Goal: Task Accomplishment & Management: Manage account settings

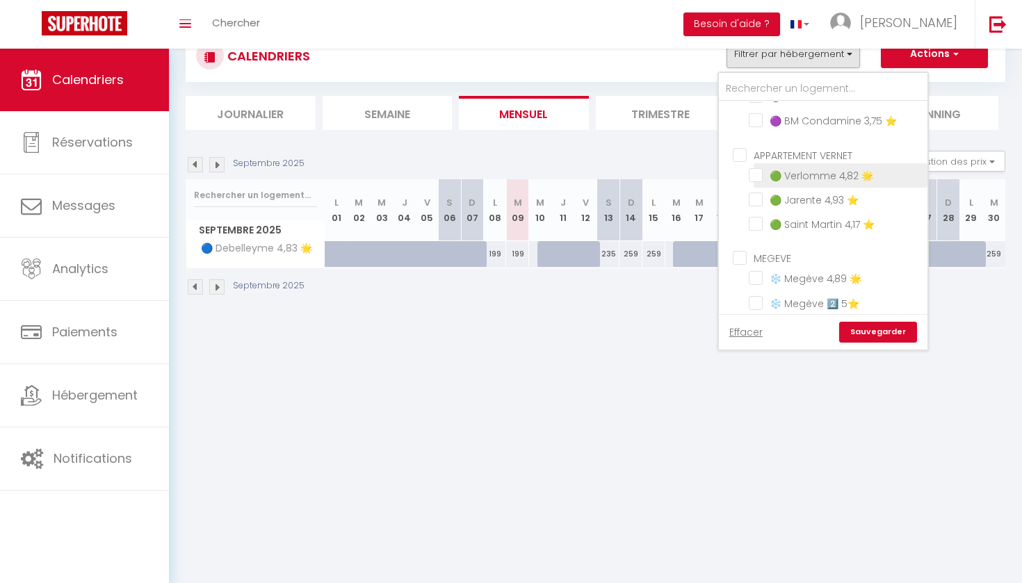
scroll to position [774, 0]
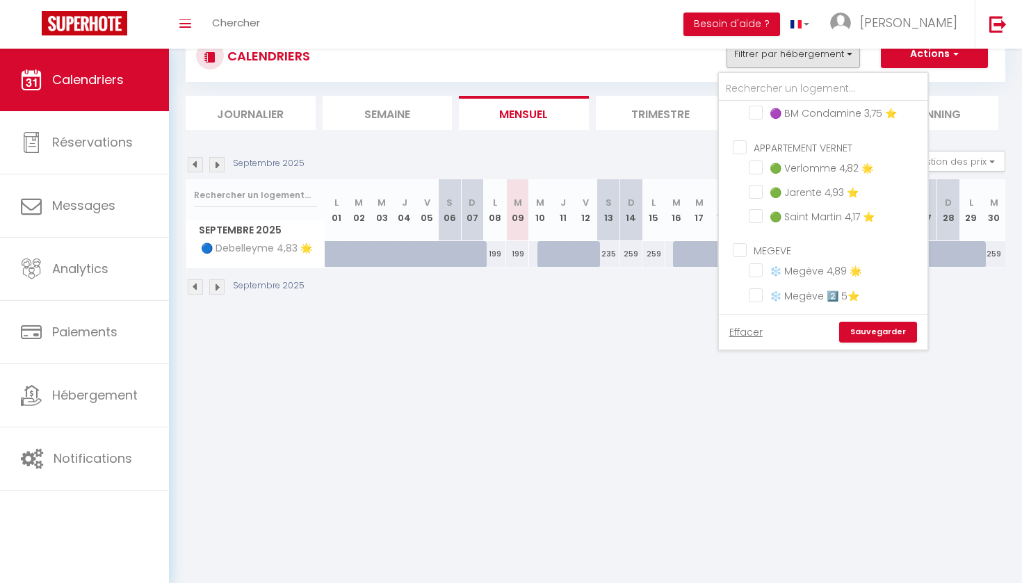
click at [648, 297] on div "Septembre 2025" at bounding box center [595, 288] width 819 height 41
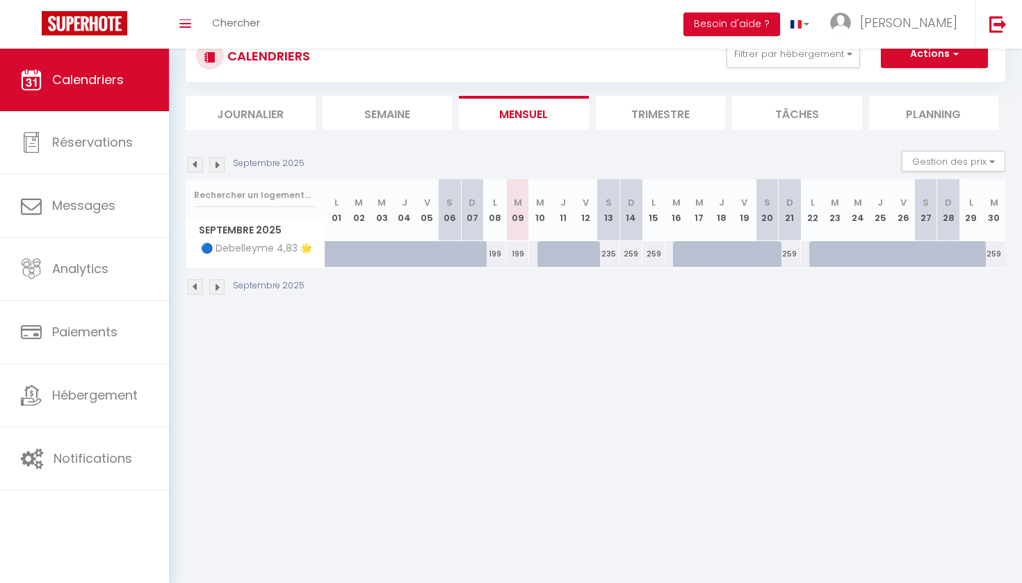
scroll to position [49, 0]
click at [799, 55] on button "Filtrer par hébergement" at bounding box center [792, 54] width 133 height 28
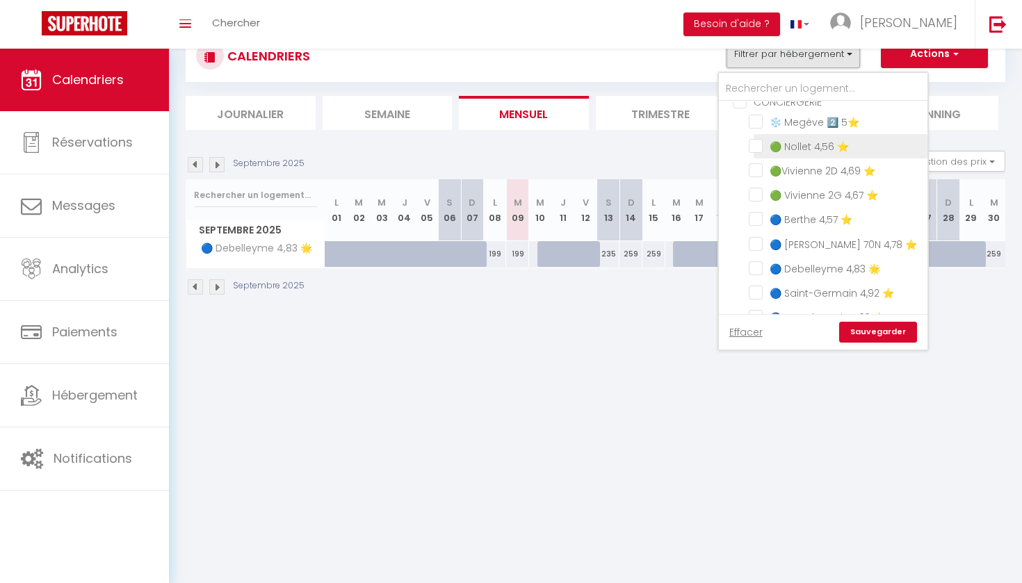
scroll to position [461, 0]
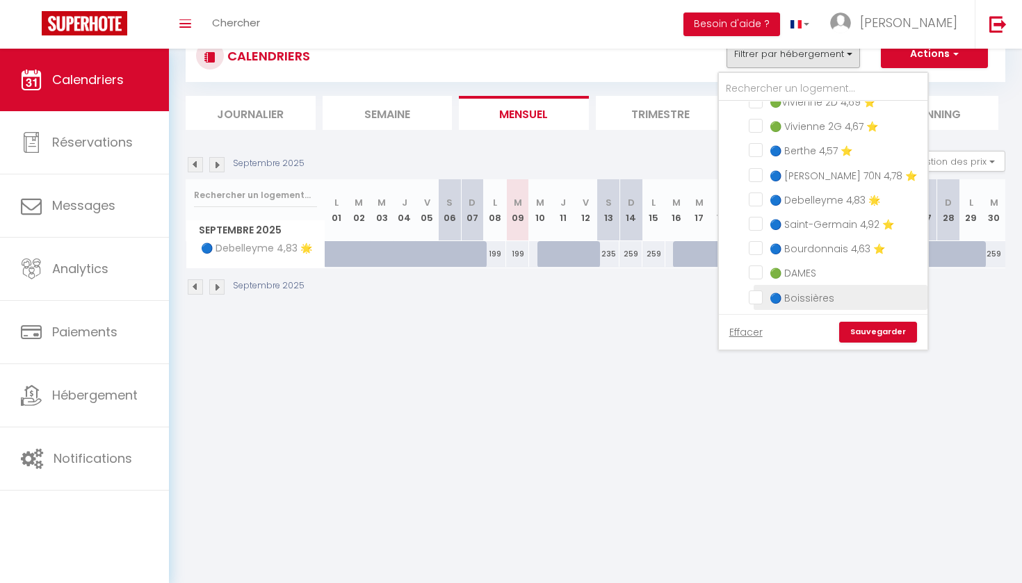
click at [756, 294] on input "🔵 Boissières" at bounding box center [836, 296] width 174 height 14
checkbox input "true"
checkbox input "false"
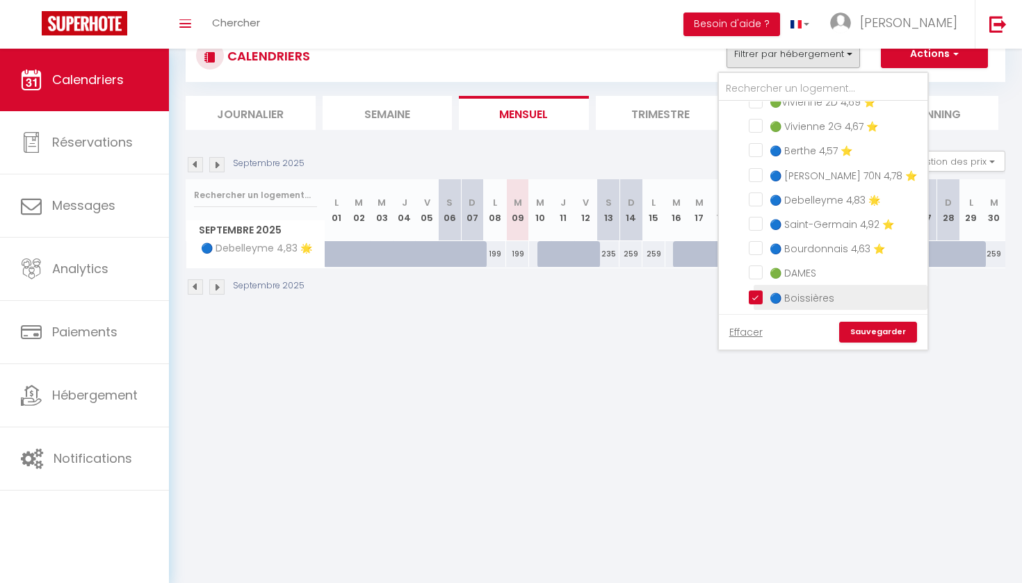
checkbox input "false"
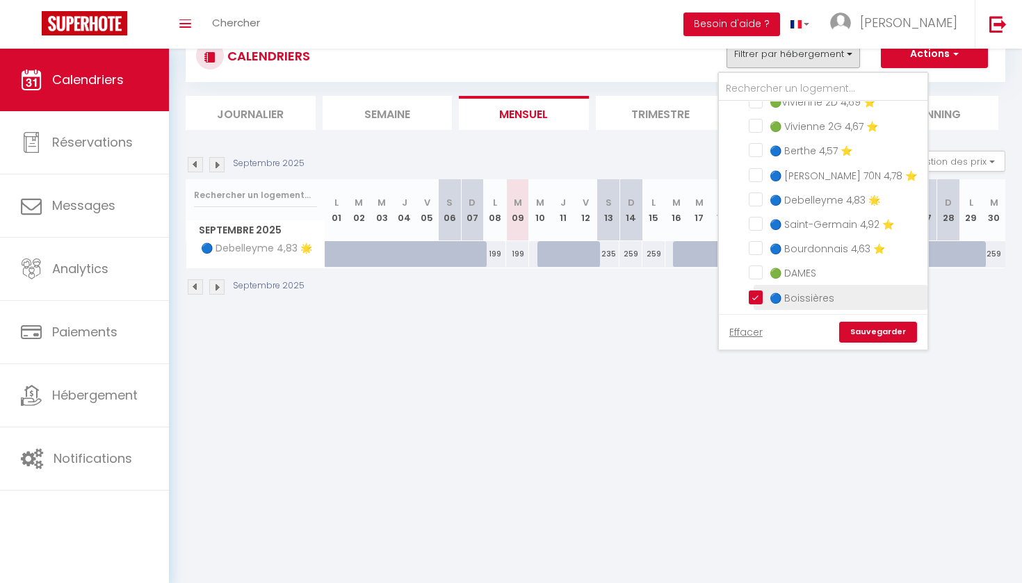
checkbox input "false"
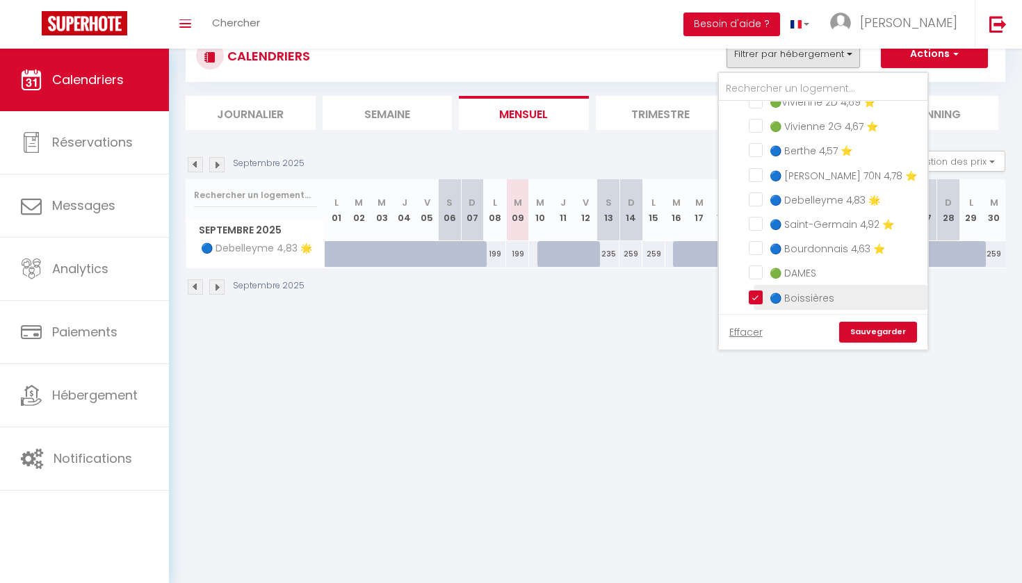
checkbox input "false"
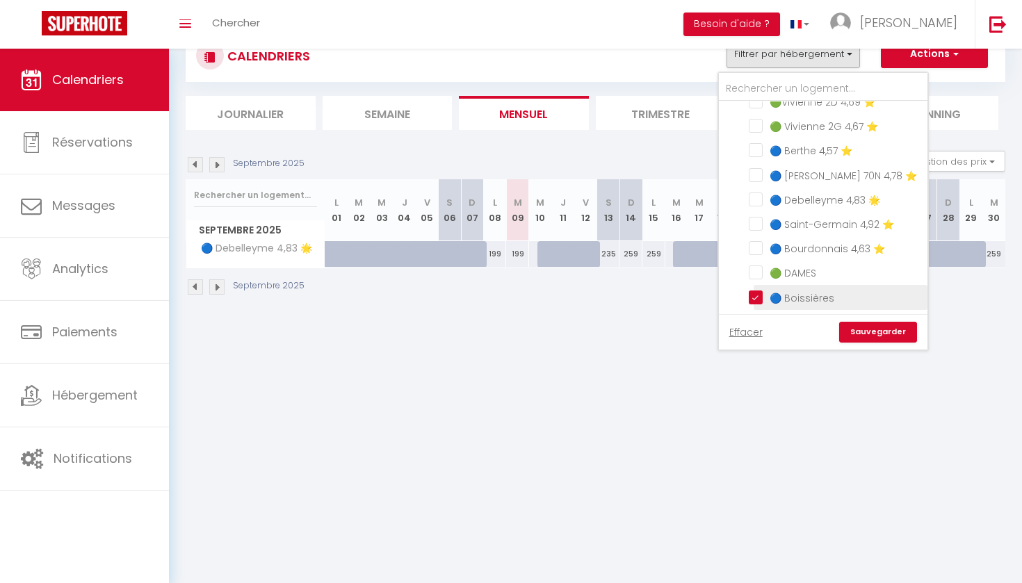
checkbox input "false"
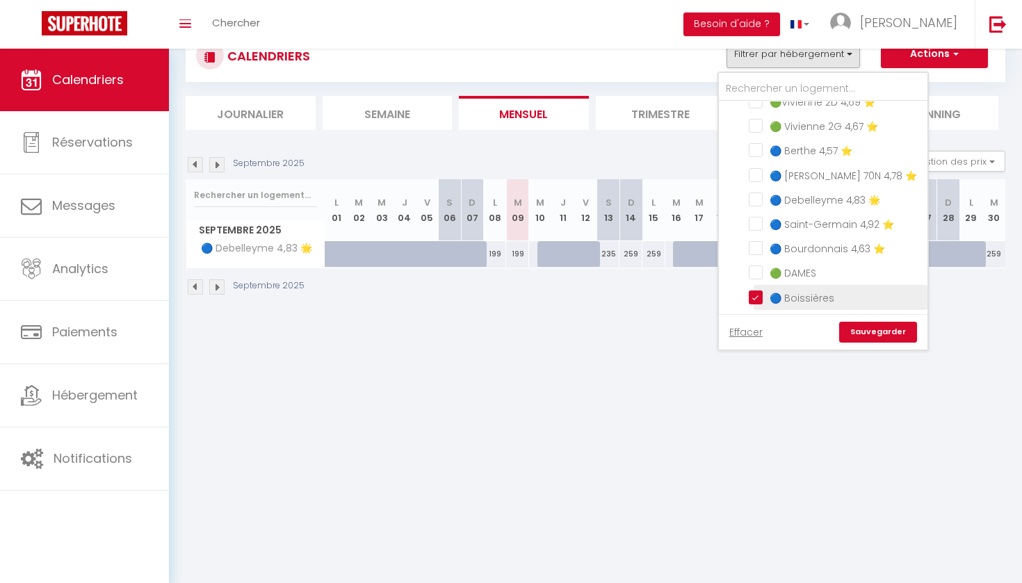
checkbox input "false"
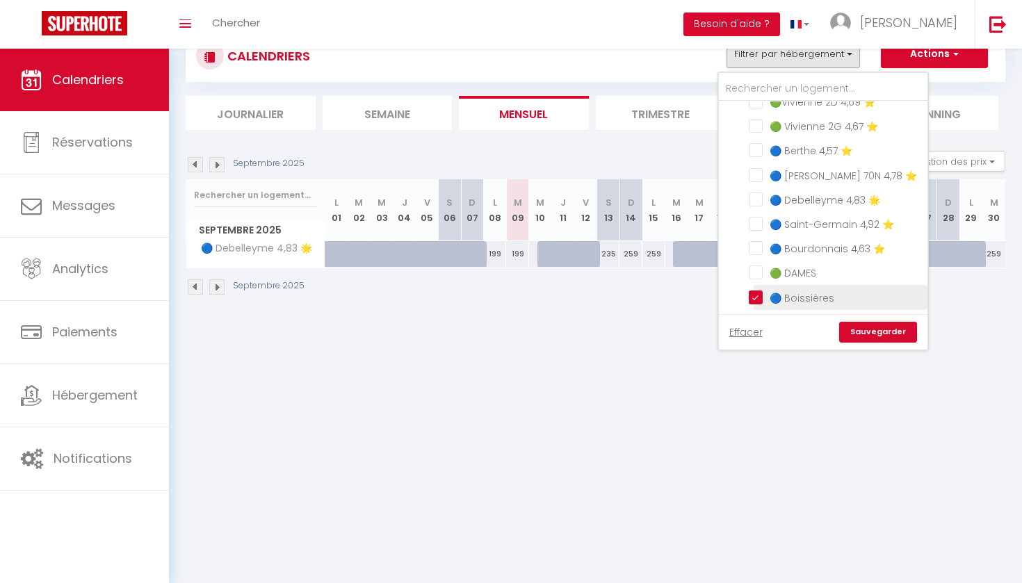
checkbox input "false"
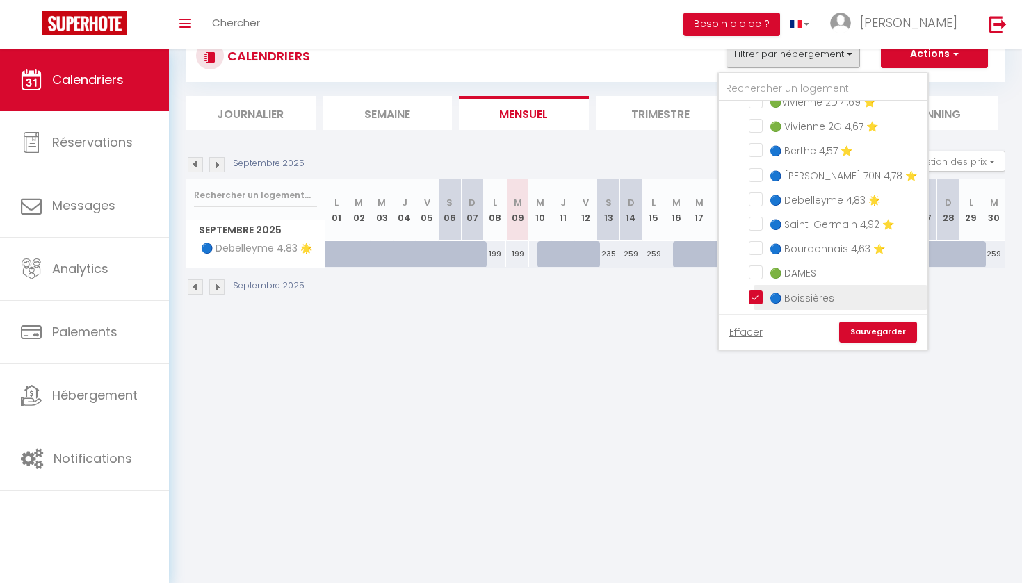
checkbox input "false"
click at [848, 330] on link "Sauvegarder" at bounding box center [878, 332] width 78 height 21
select select
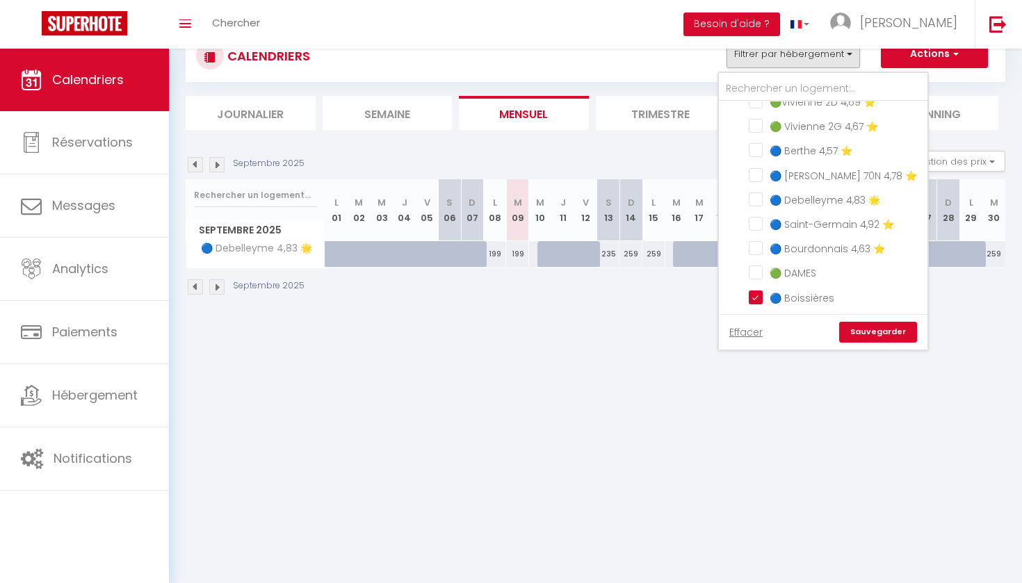
select select
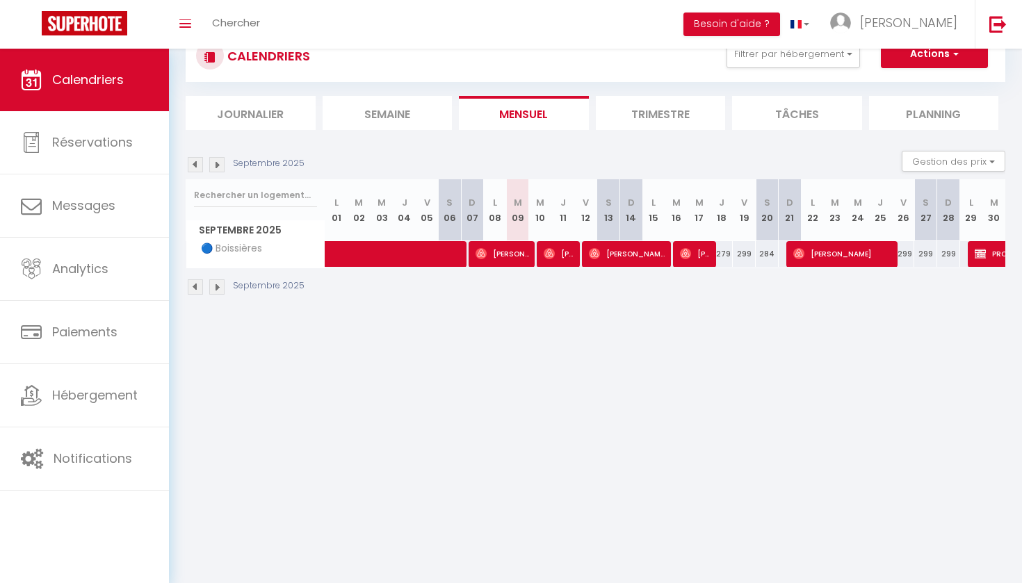
click at [500, 254] on span "[PERSON_NAME] Marcotte" at bounding box center [502, 253] width 54 height 26
select select "OK"
select select "0"
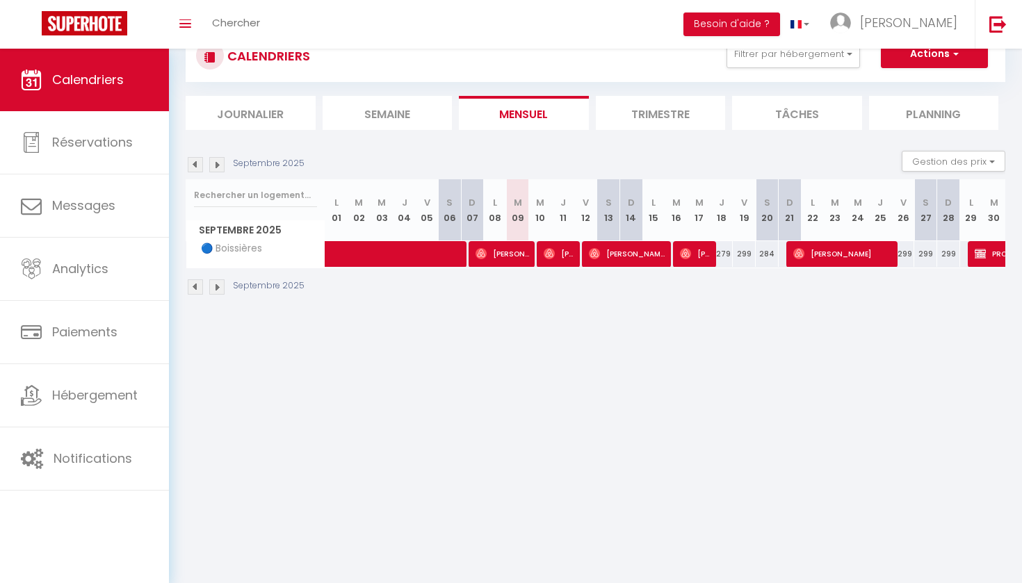
select select "1"
select select
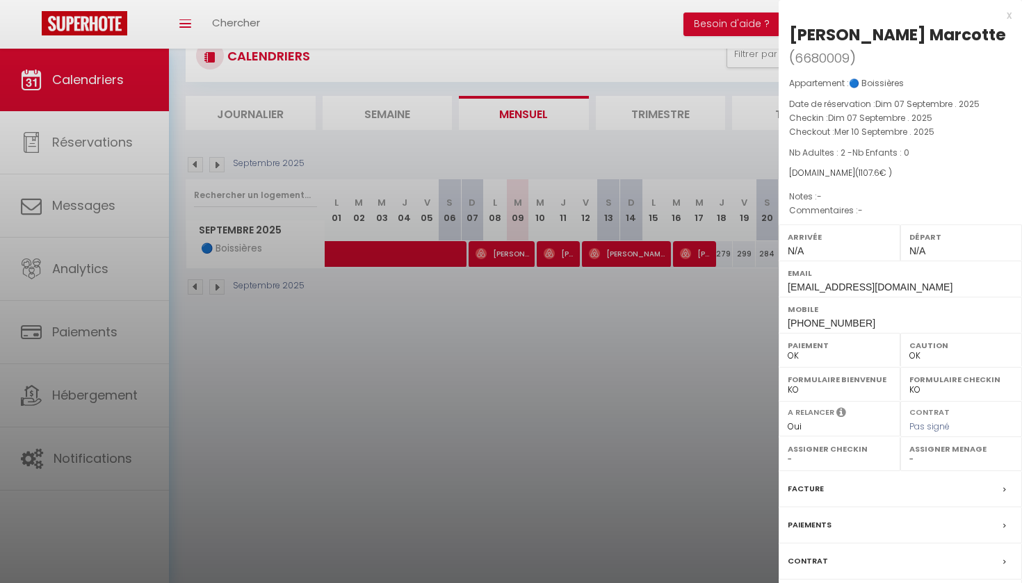
click at [507, 294] on div at bounding box center [511, 291] width 1022 height 583
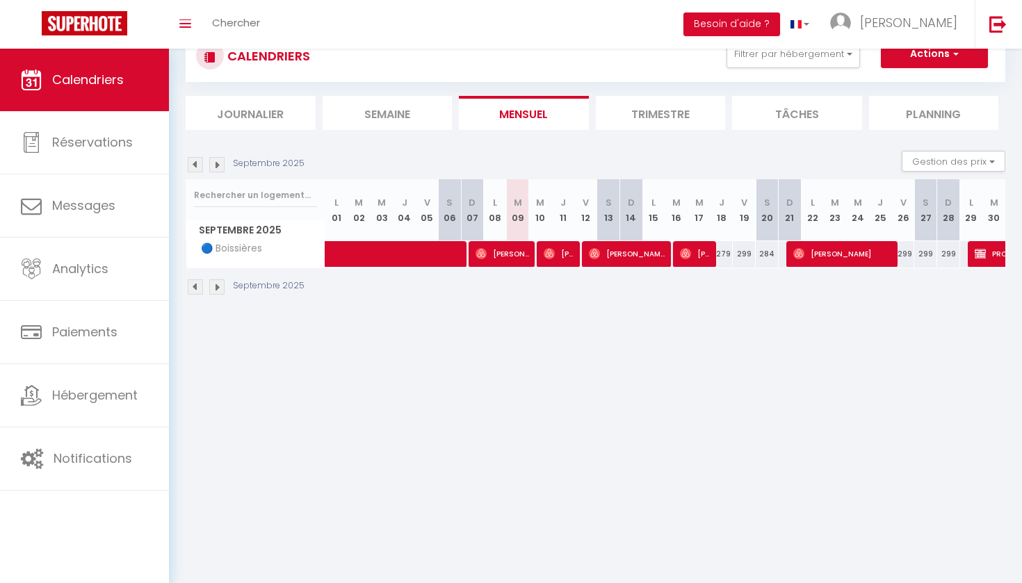
click at [557, 248] on span "[PERSON_NAME]" at bounding box center [558, 253] width 31 height 26
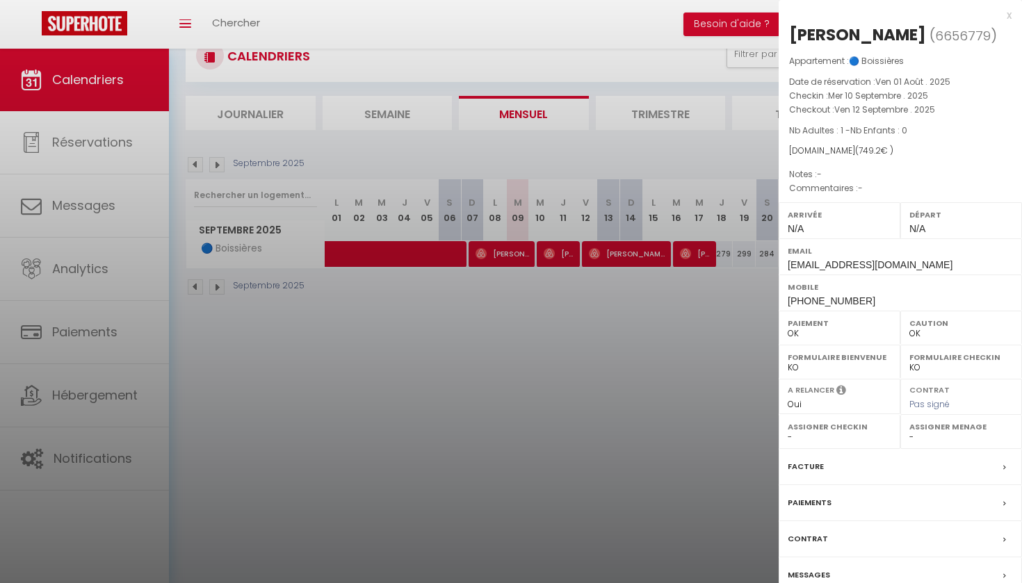
click at [581, 301] on div at bounding box center [511, 291] width 1022 height 583
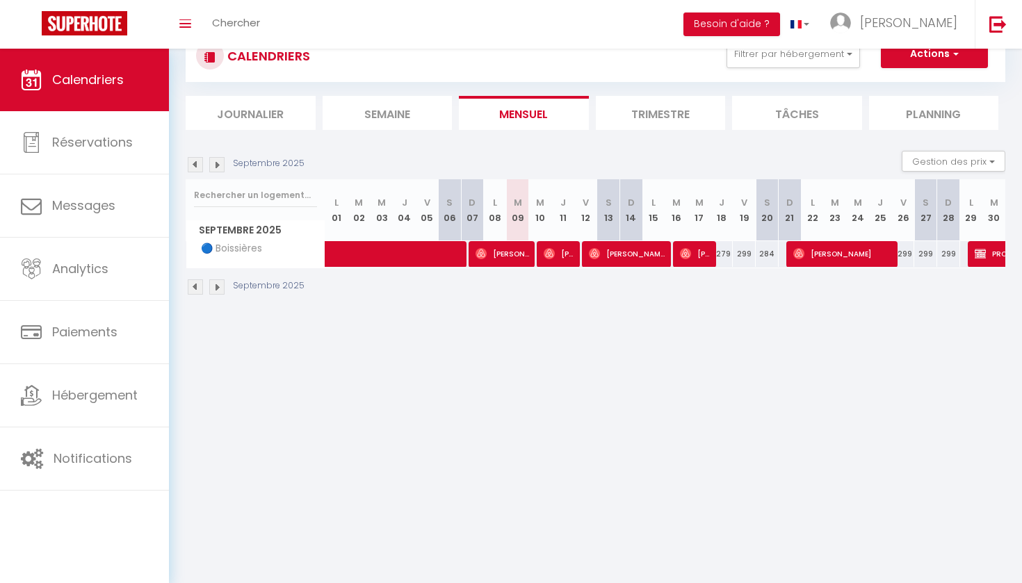
click at [596, 250] on img at bounding box center [594, 253] width 11 height 11
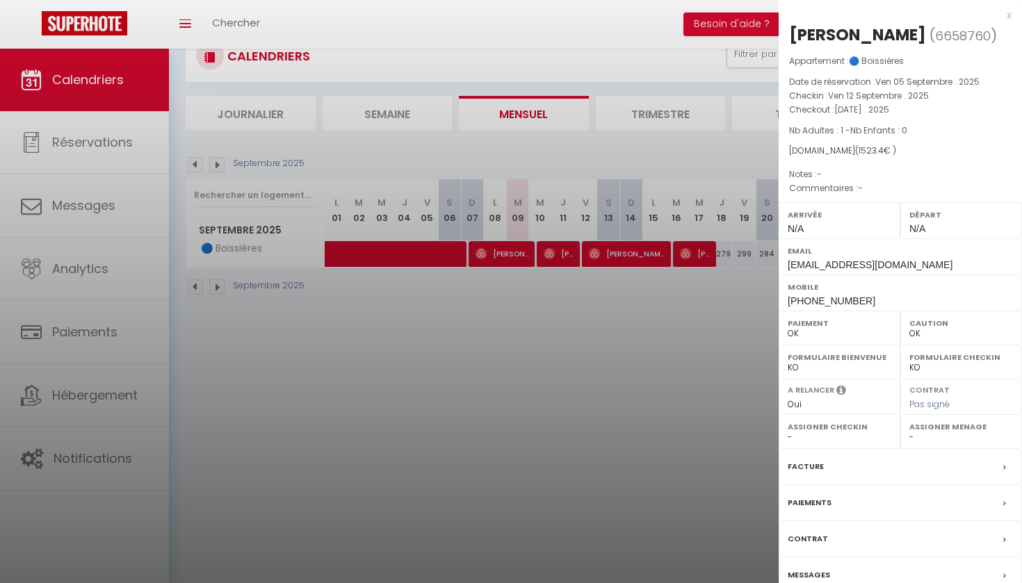
click at [651, 309] on div at bounding box center [511, 291] width 1022 height 583
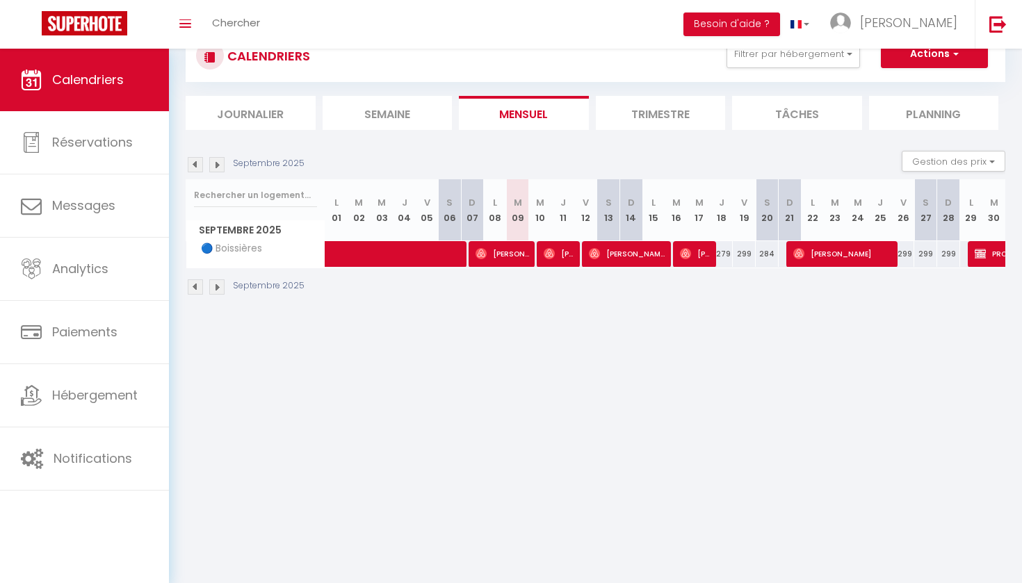
click at [694, 254] on span "[PERSON_NAME]" at bounding box center [695, 253] width 31 height 26
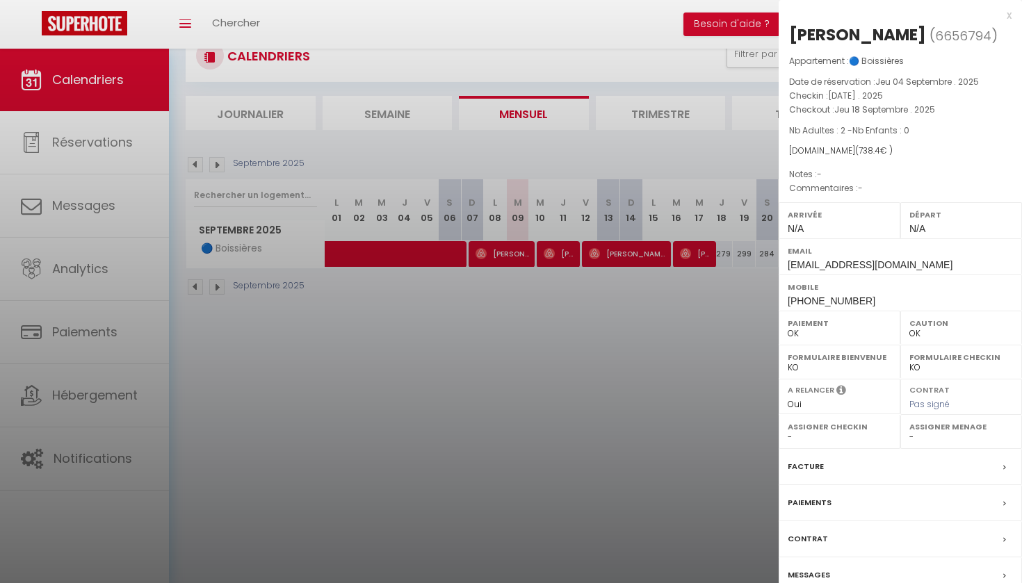
checkbox input "false"
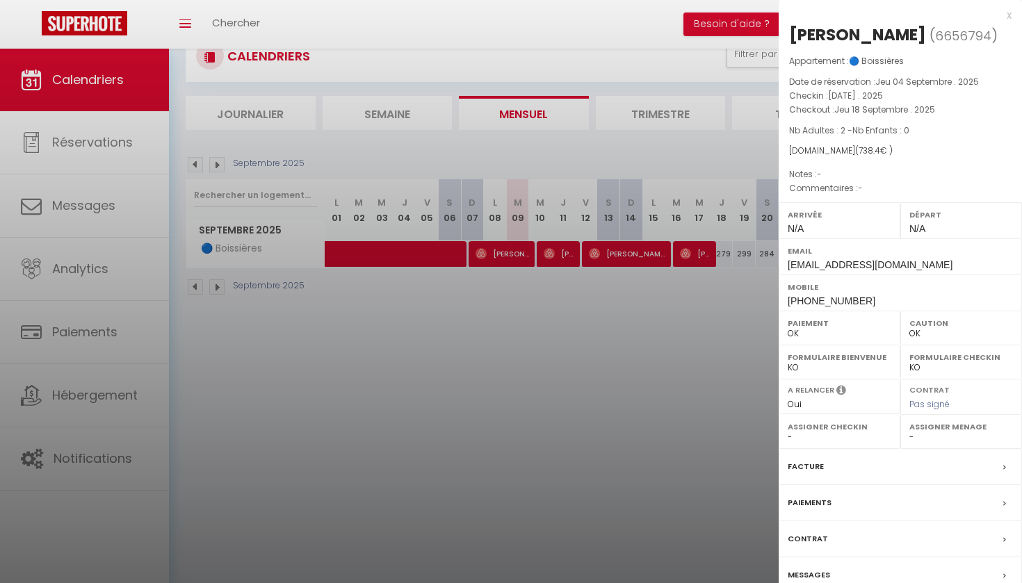
checkbox input "false"
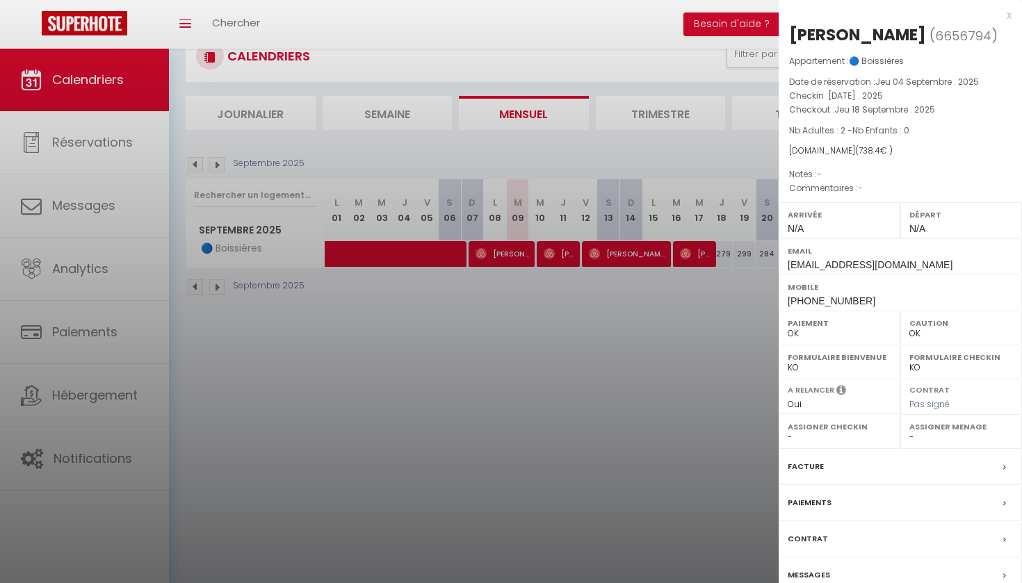
checkbox input "false"
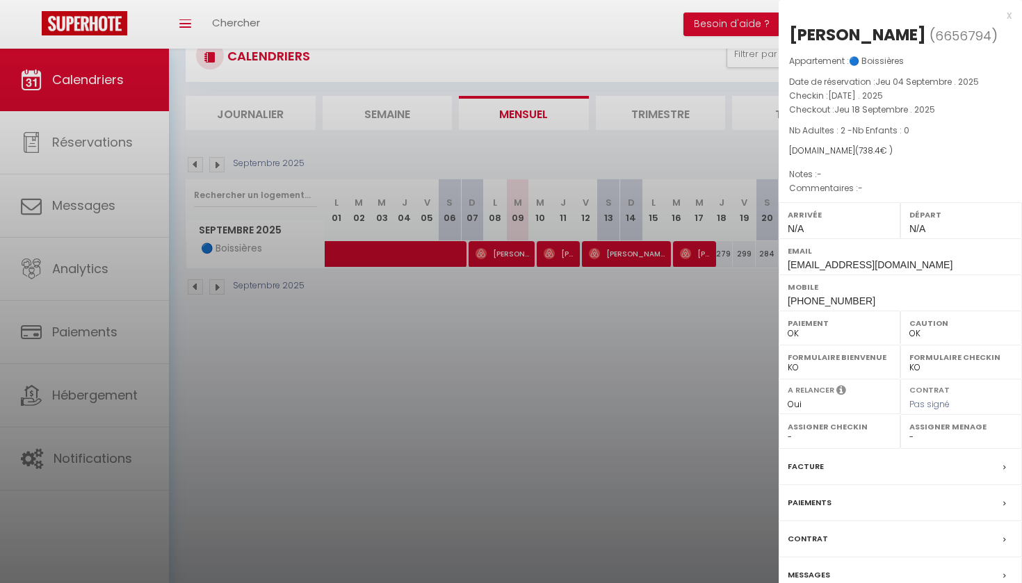
checkbox input "false"
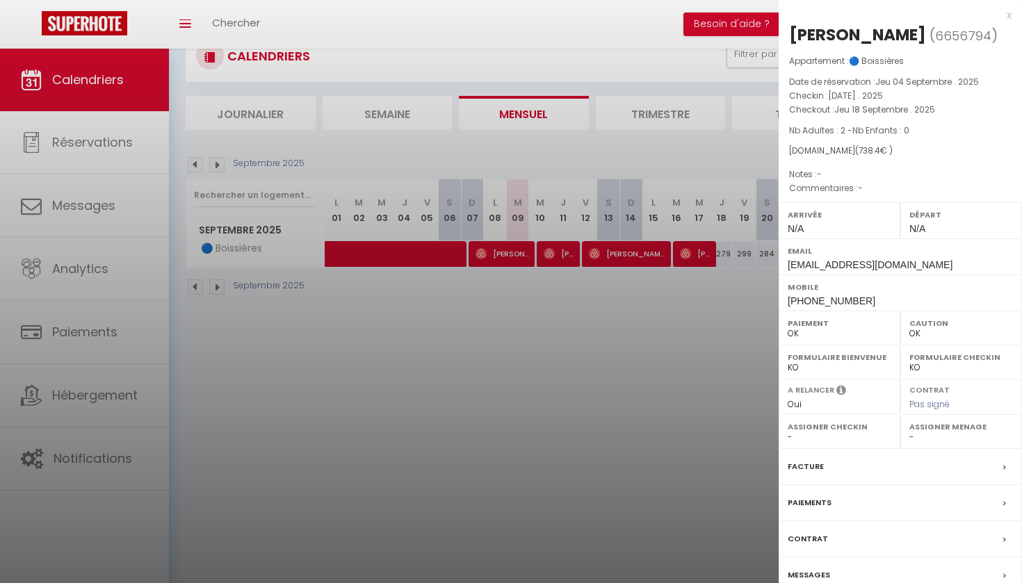
checkbox input "false"
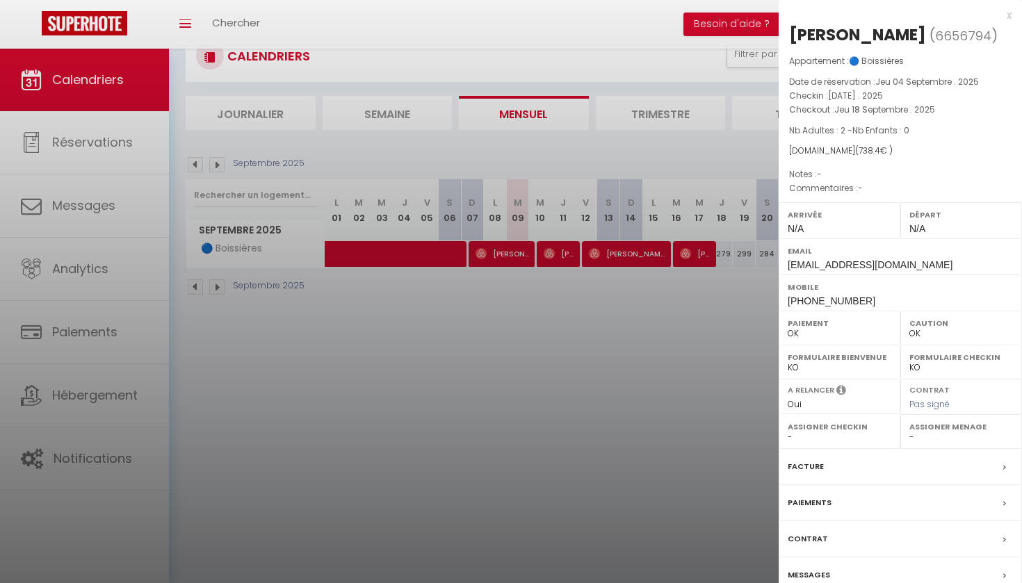
checkbox input "false"
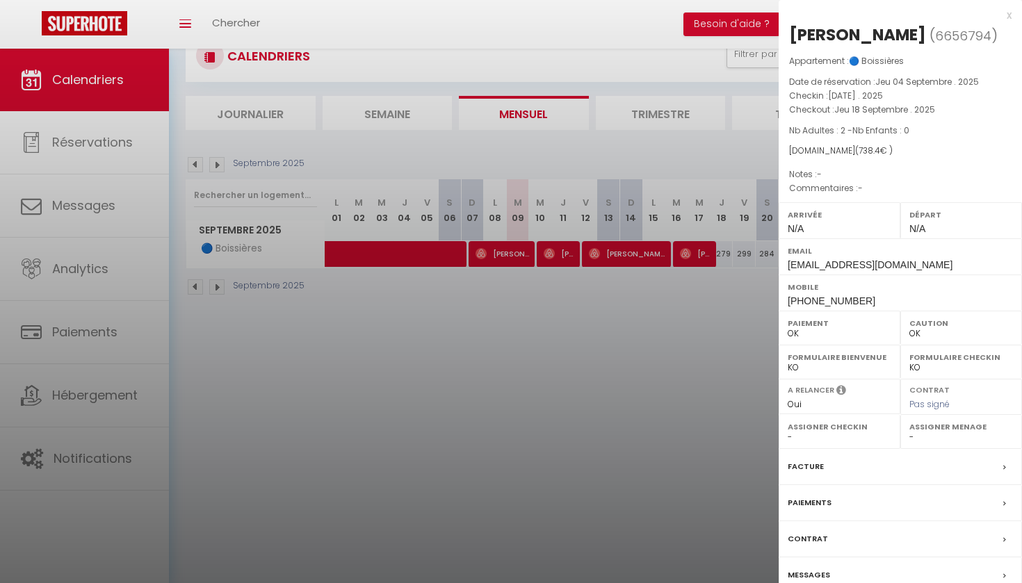
checkbox input "false"
click at [688, 304] on div at bounding box center [511, 291] width 1022 height 583
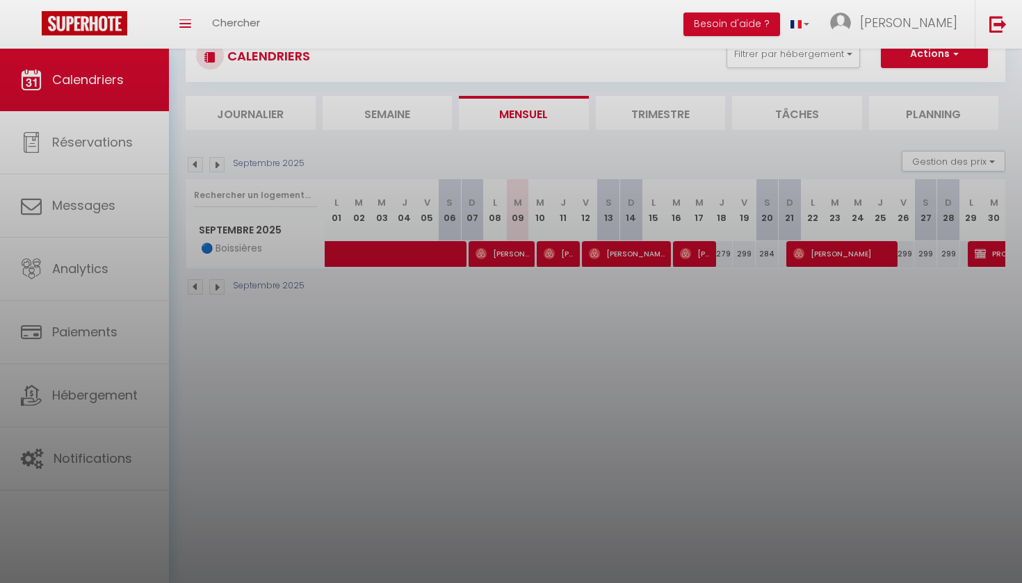
checkbox input "false"
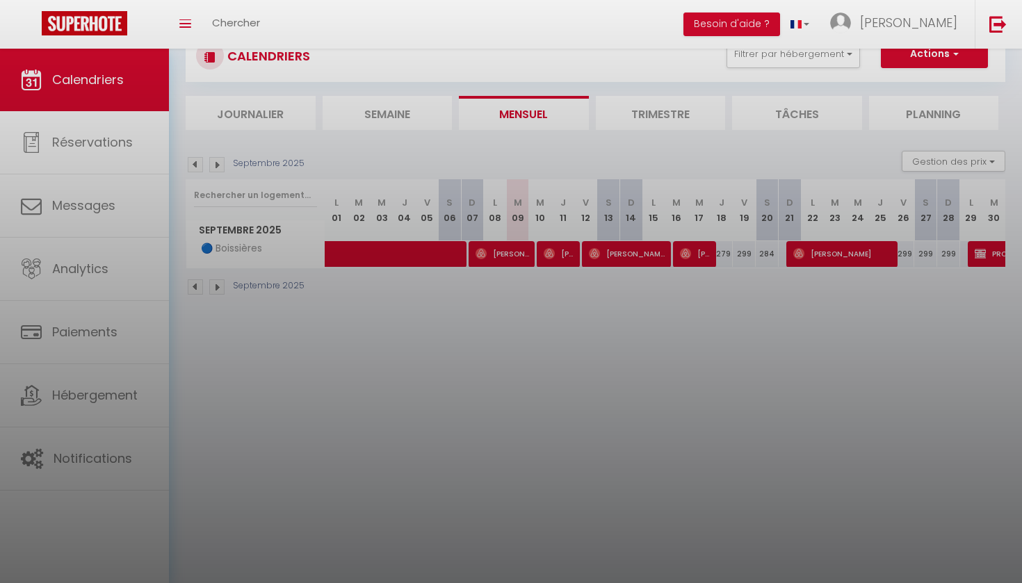
checkbox input "false"
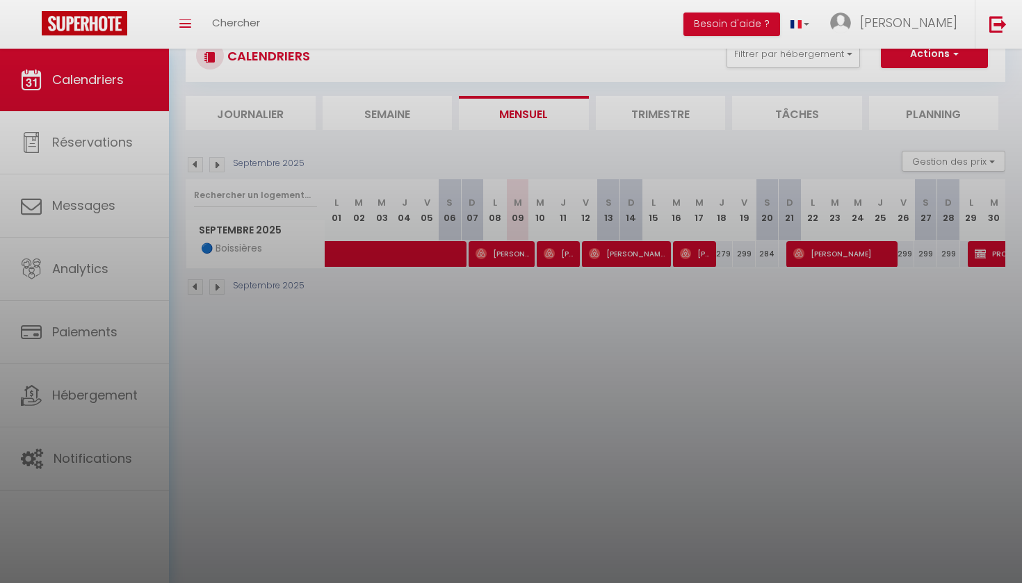
checkbox input "false"
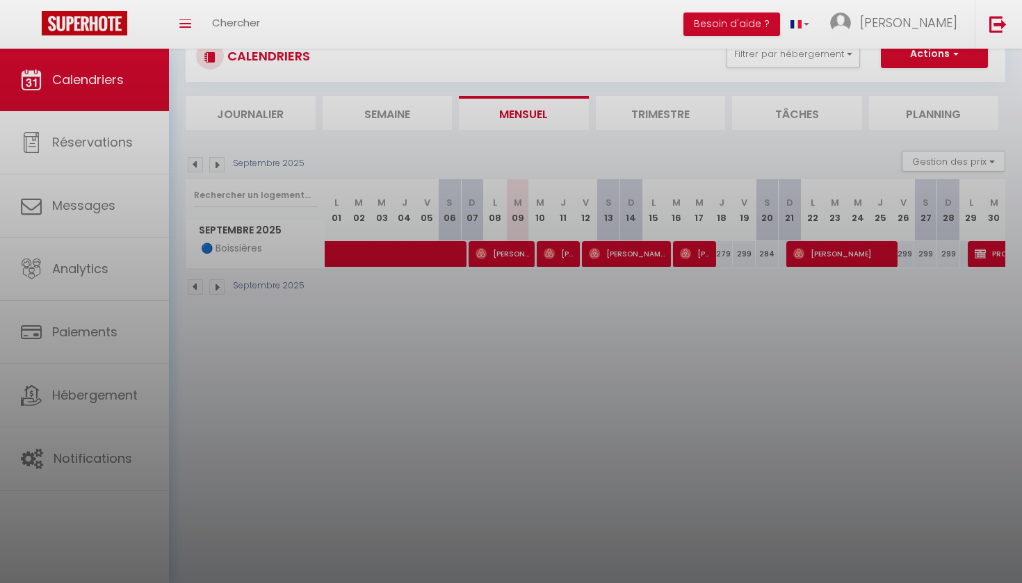
checkbox input "false"
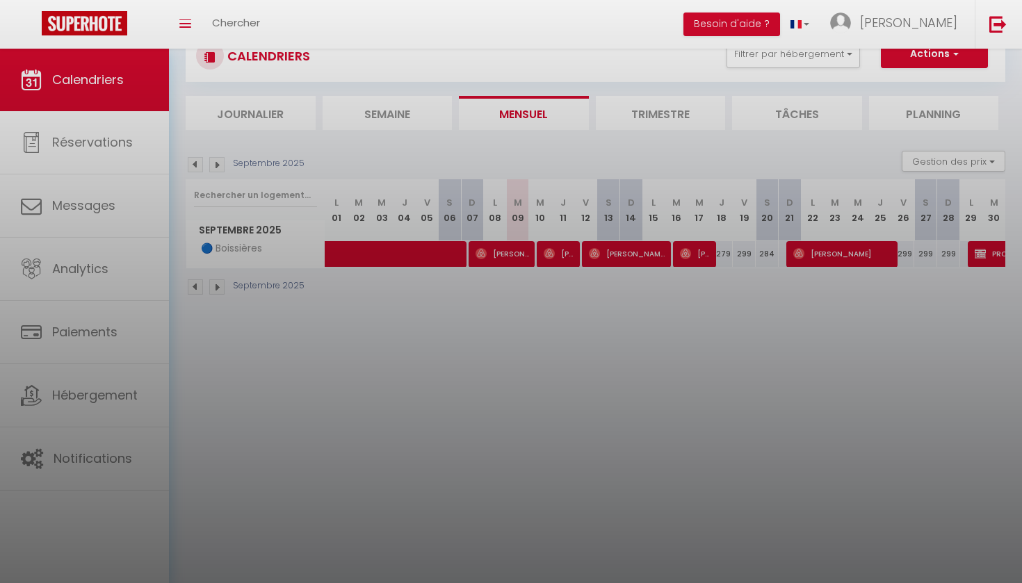
checkbox input "false"
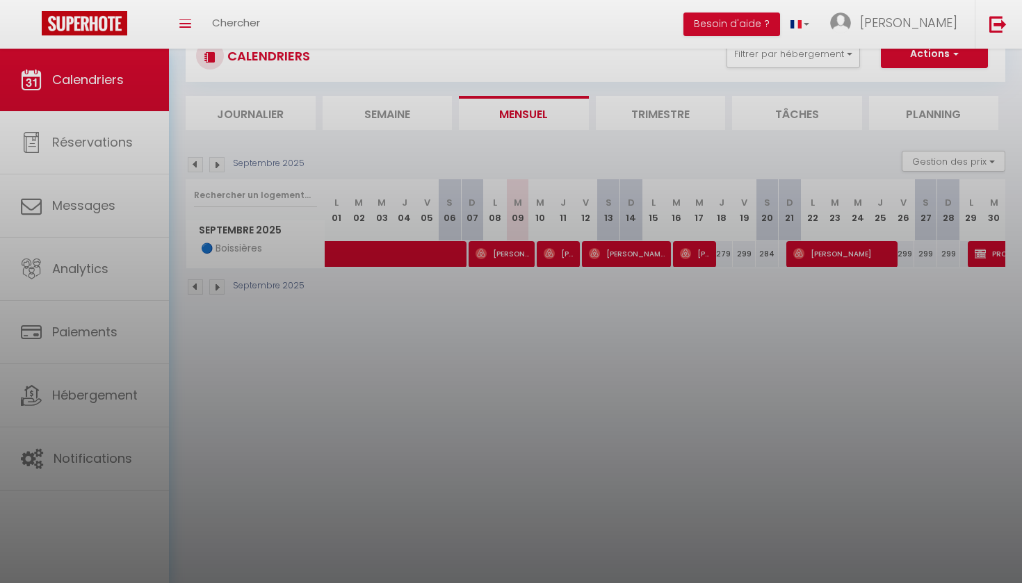
checkbox input "false"
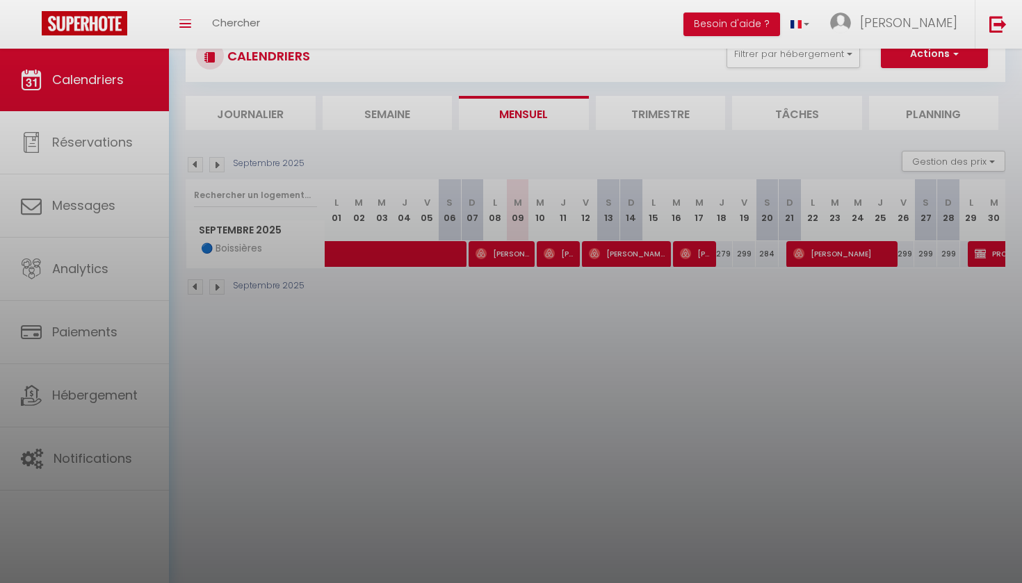
checkbox input "false"
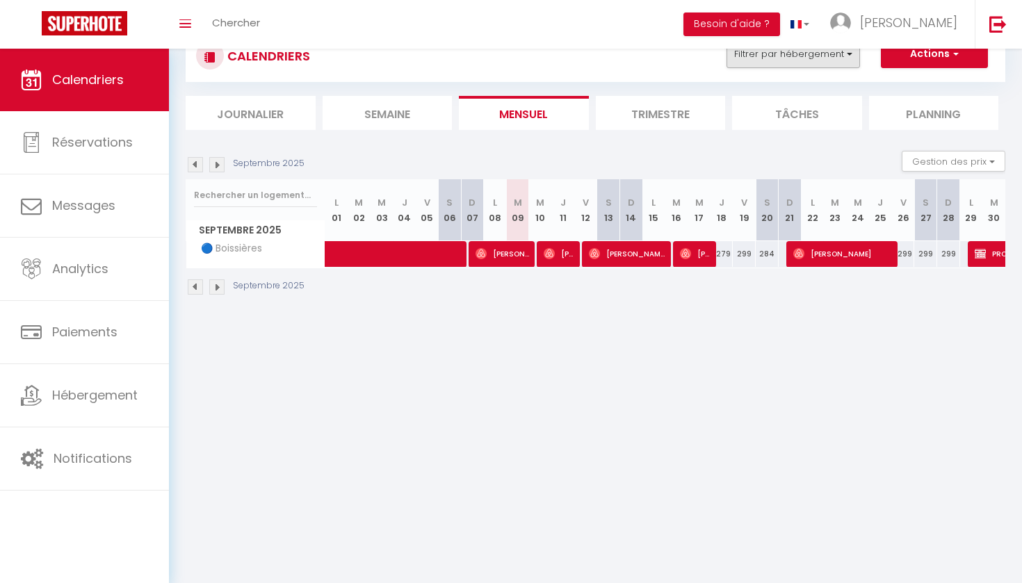
click at [814, 61] on button "Filtrer par hébergement" at bounding box center [792, 54] width 133 height 28
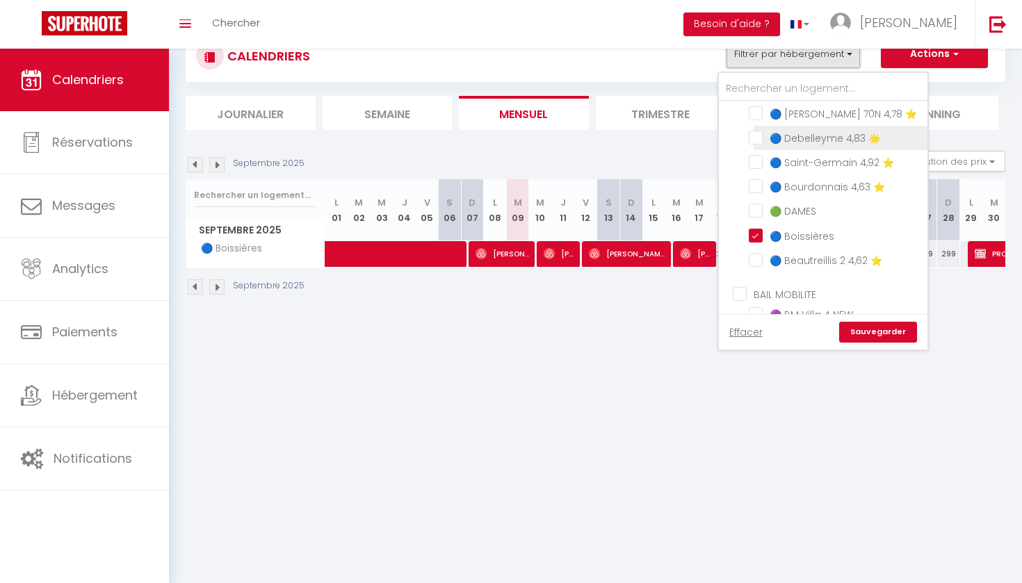
scroll to position [524, 0]
click at [753, 228] on input "🔵 Boissières" at bounding box center [836, 234] width 174 height 14
checkbox input "false"
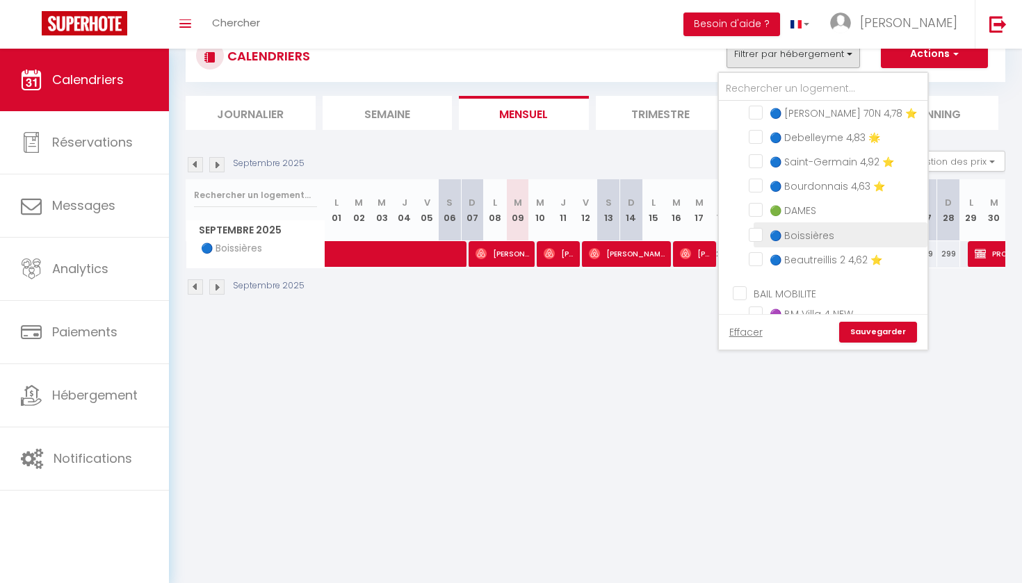
checkbox input "false"
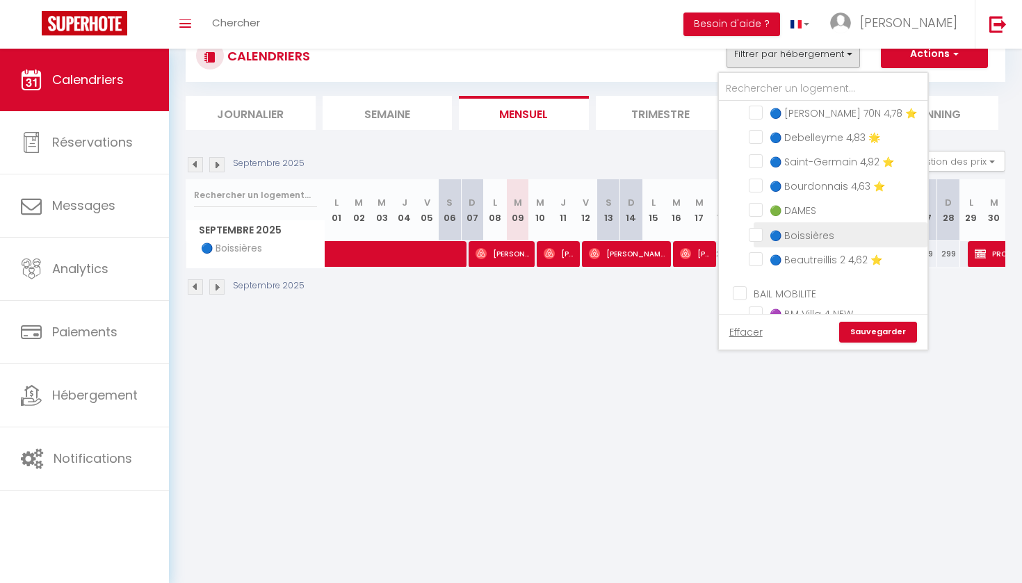
checkbox input "false"
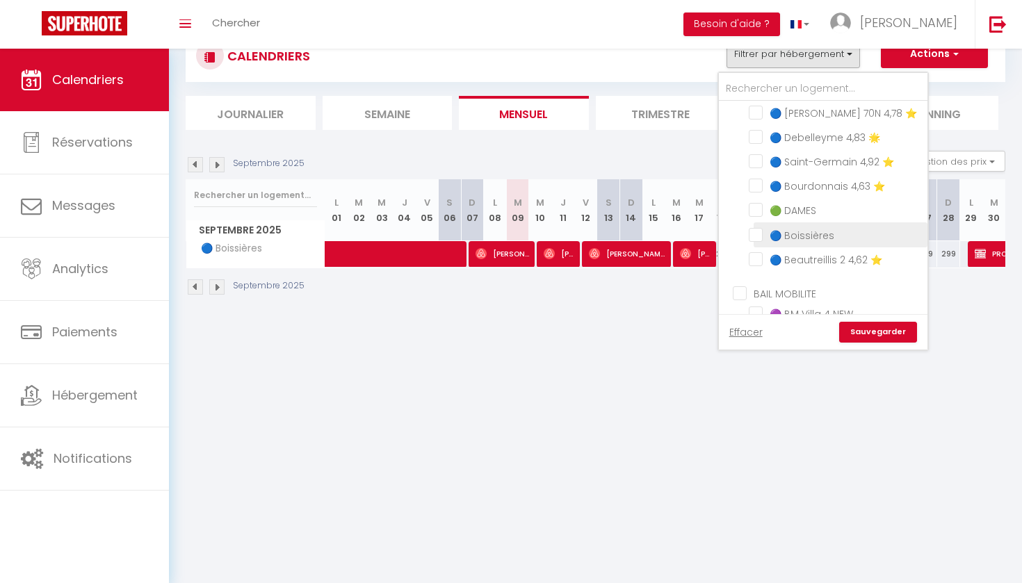
checkbox input "false"
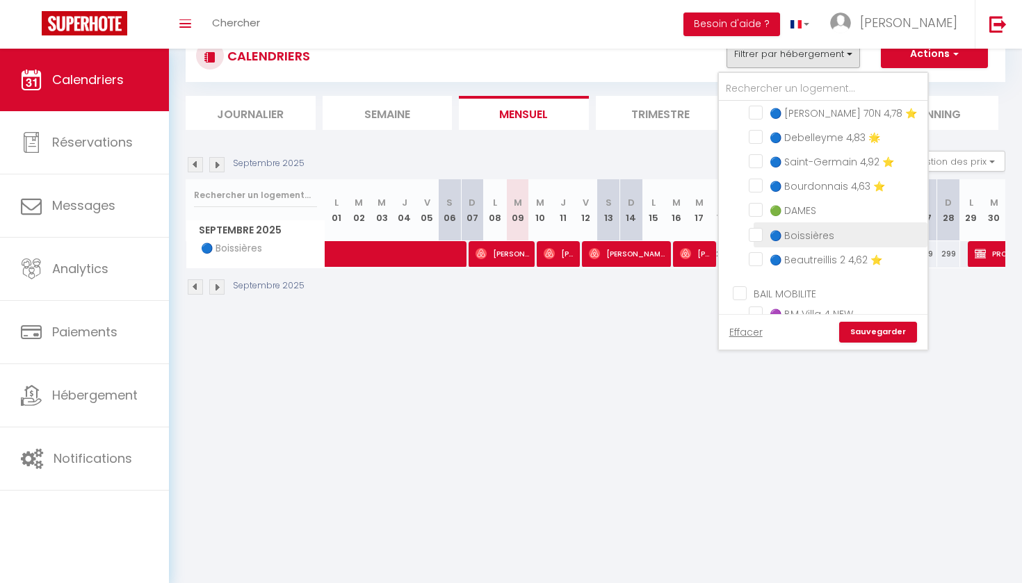
checkbox input "false"
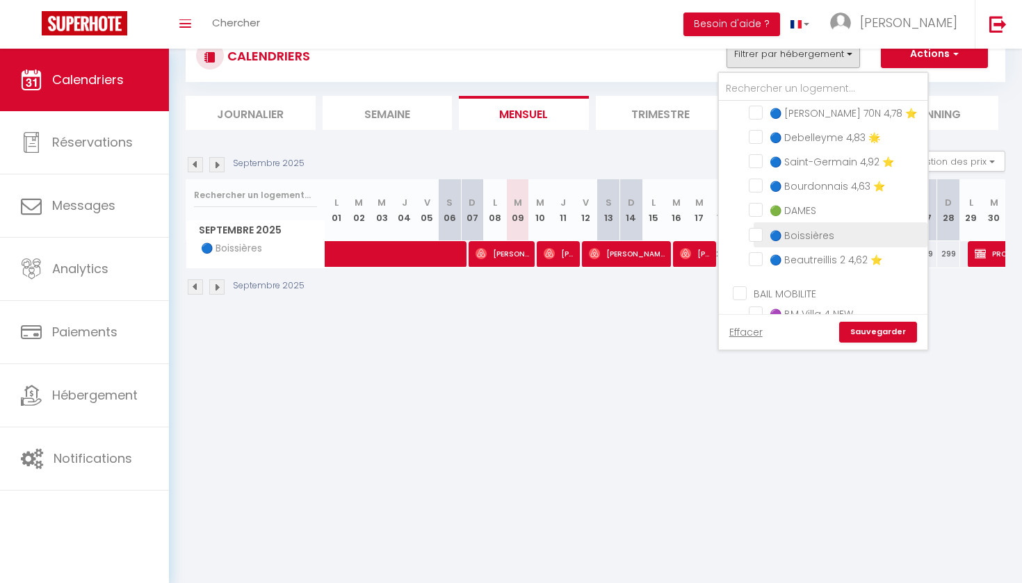
checkbox input "false"
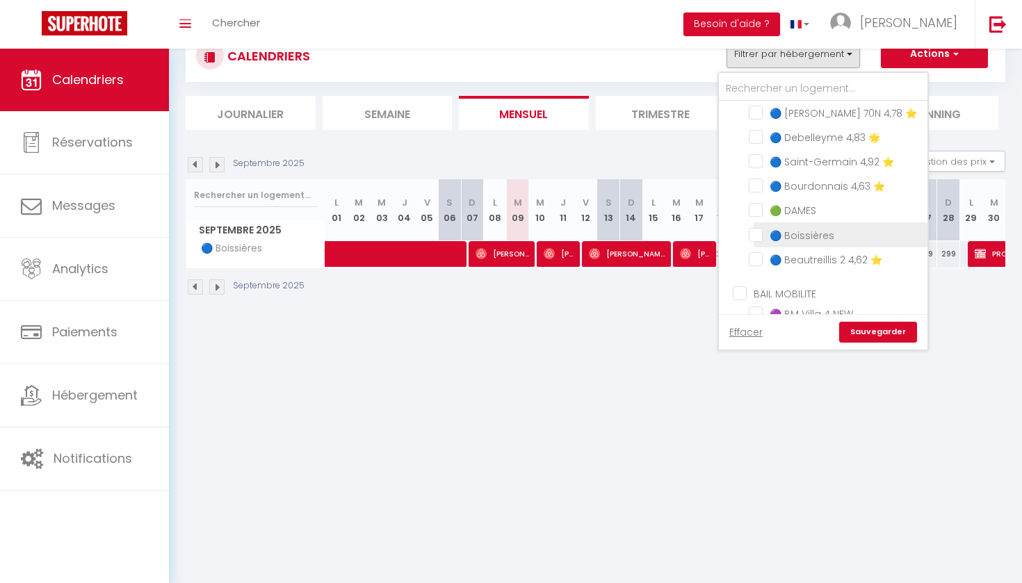
checkbox input "false"
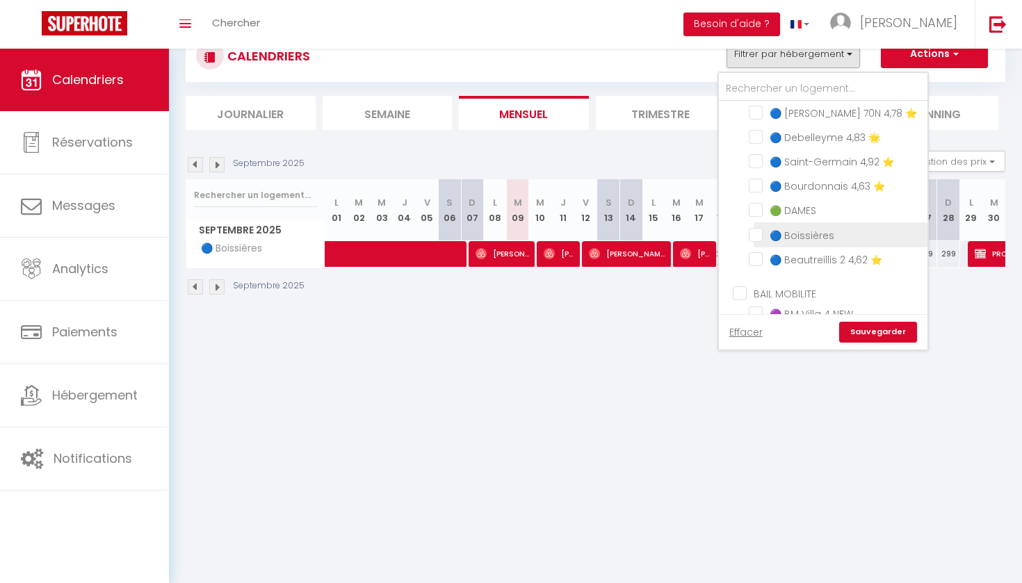
checkbox input "false"
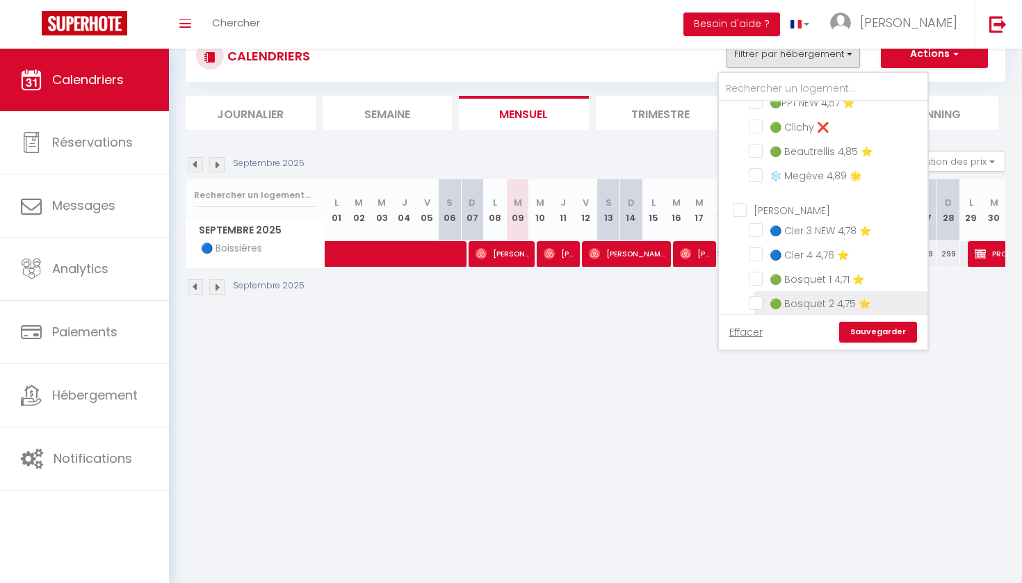
scroll to position [113, 0]
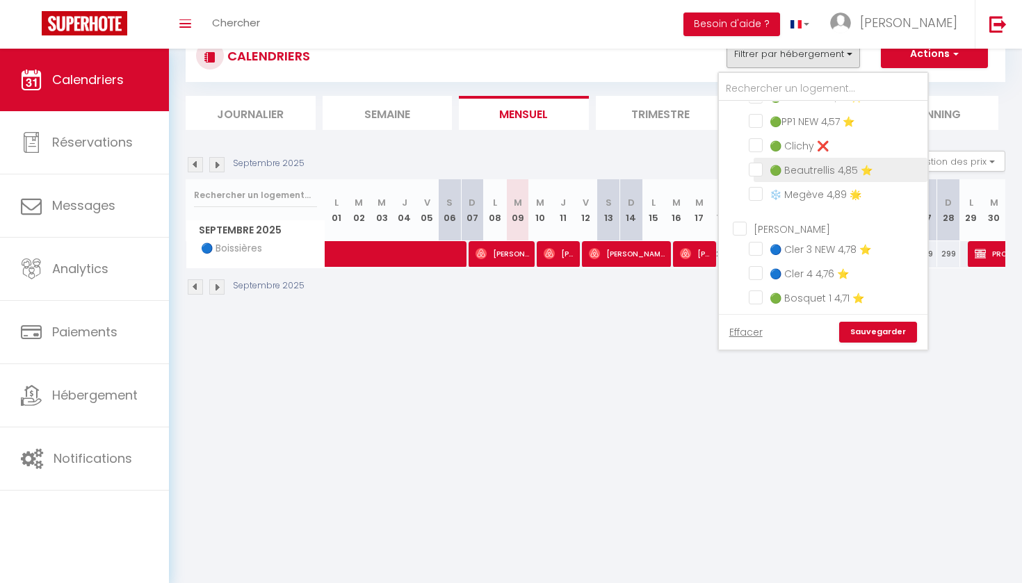
click at [755, 172] on input "🟢 Beautrellis 4,85 ⭐️" at bounding box center [836, 169] width 174 height 14
checkbox input "true"
checkbox input "false"
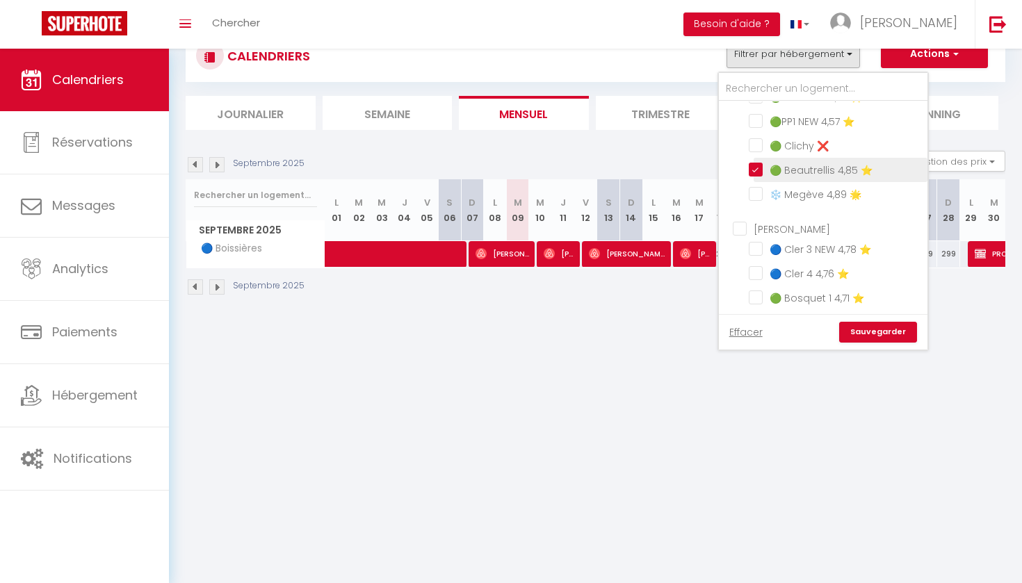
checkbox input "false"
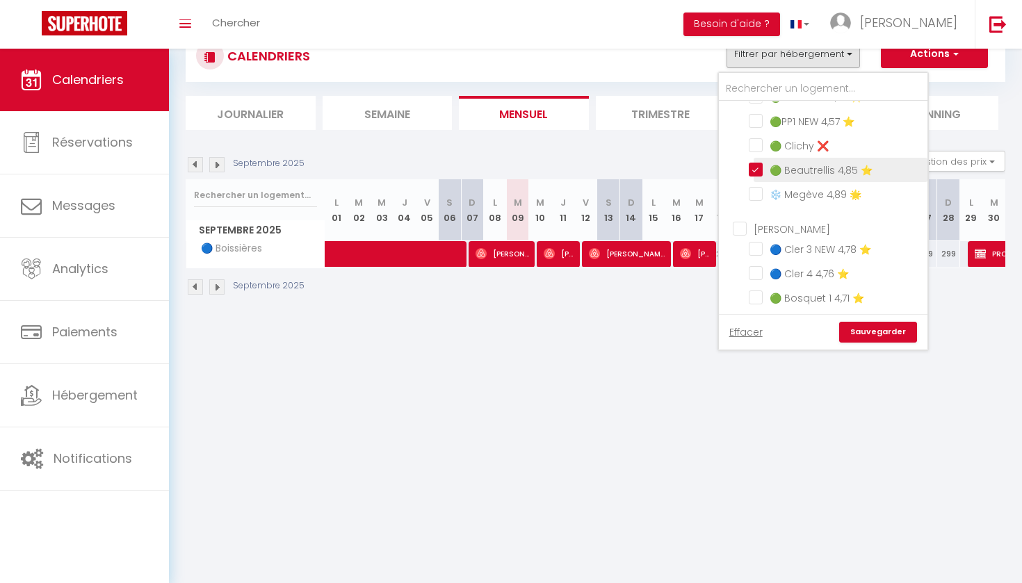
checkbox input "false"
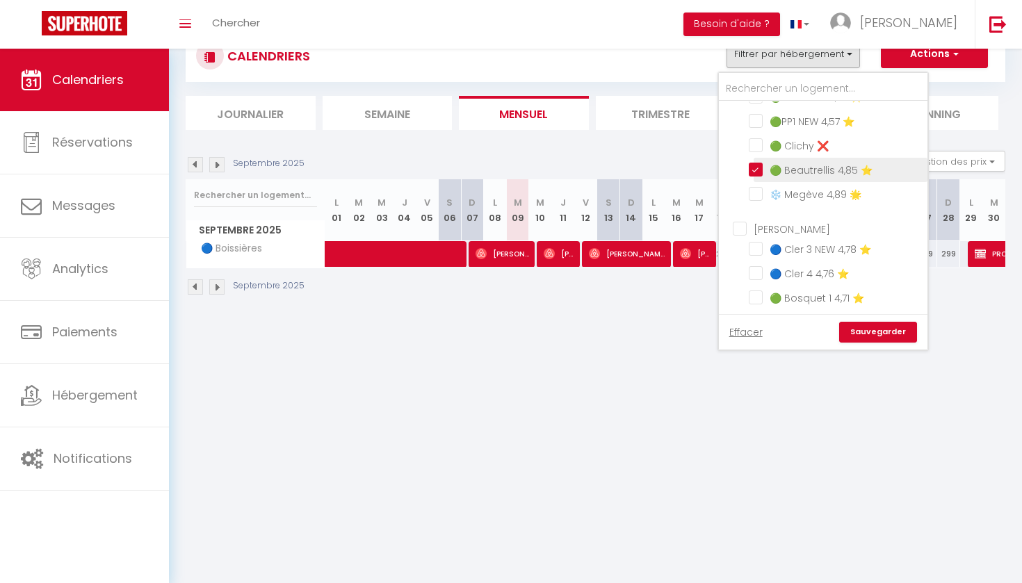
checkbox input "false"
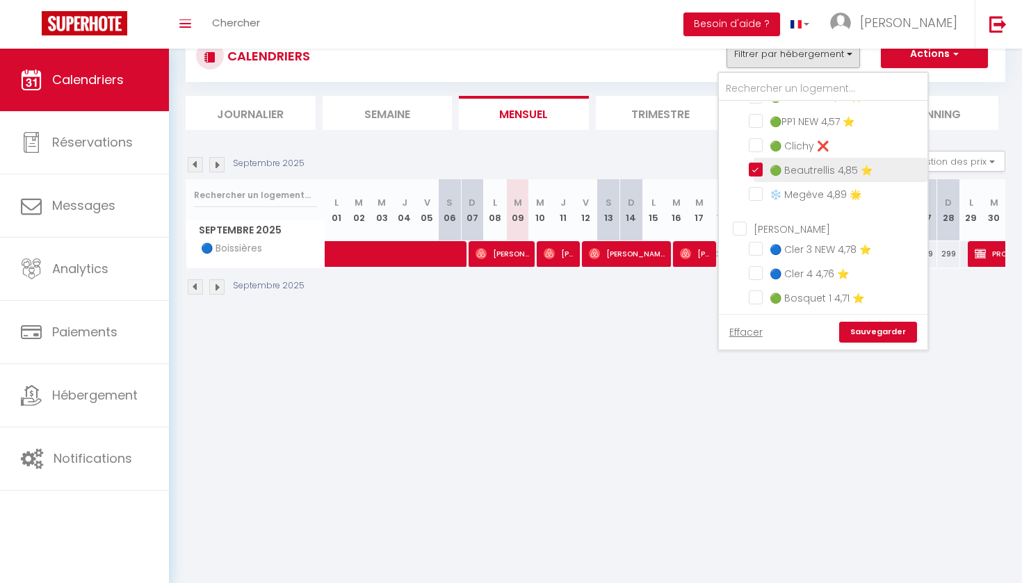
checkbox input "false"
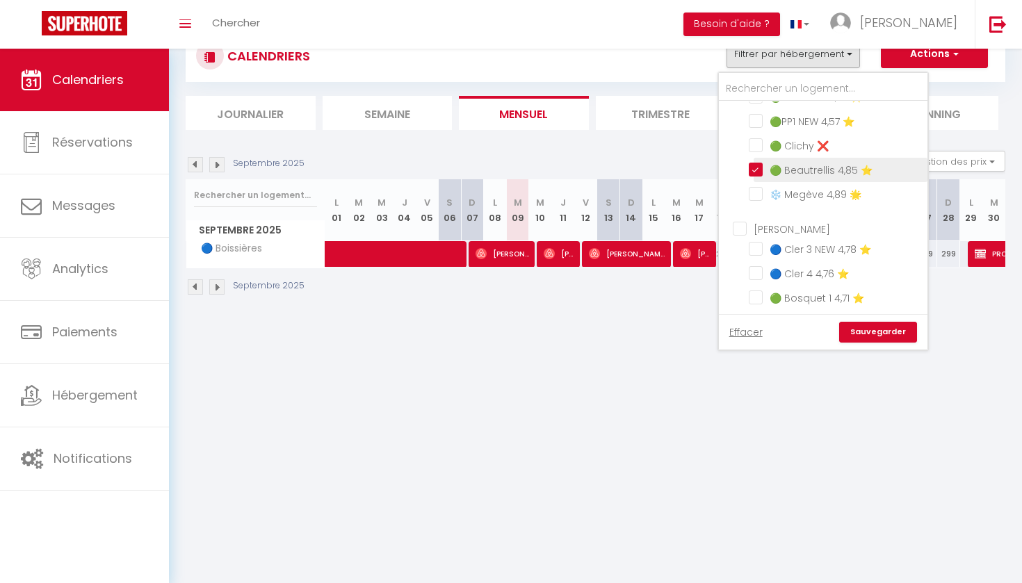
checkbox input "false"
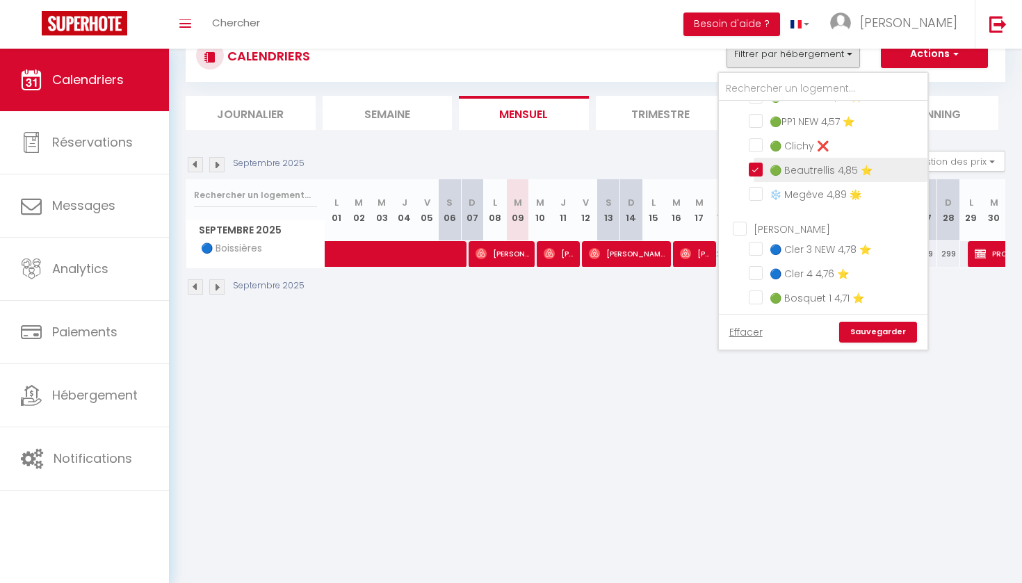
checkbox input "false"
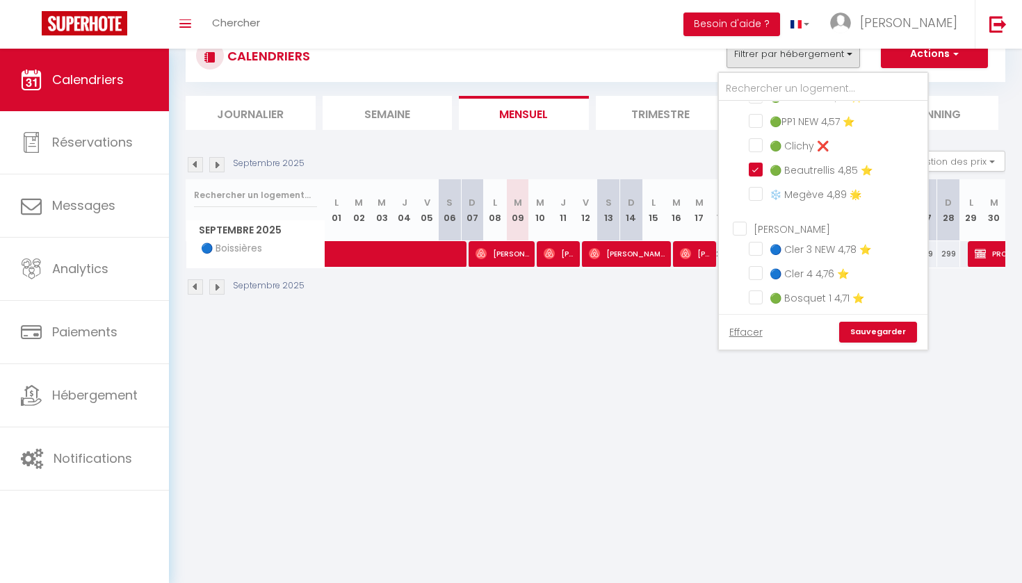
click at [866, 329] on link "Sauvegarder" at bounding box center [878, 332] width 78 height 21
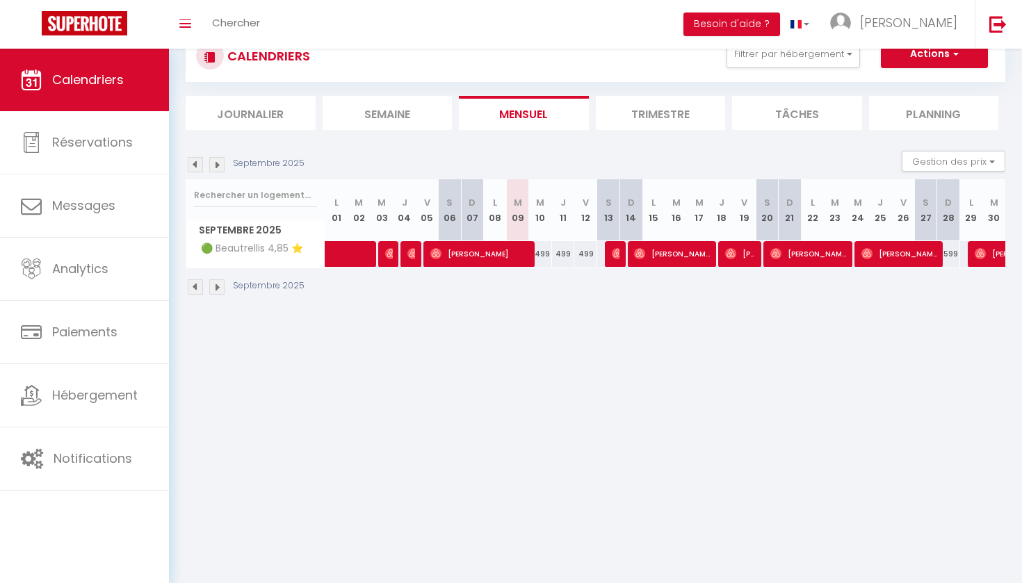
click at [617, 260] on span "[PERSON_NAME]" at bounding box center [616, 253] width 8 height 26
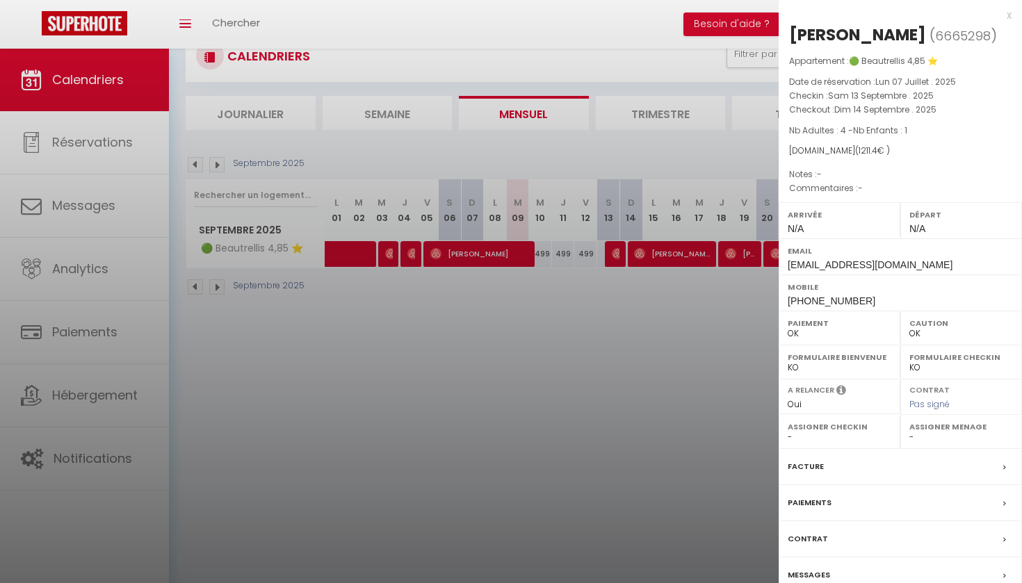
click at [604, 304] on div at bounding box center [511, 291] width 1022 height 583
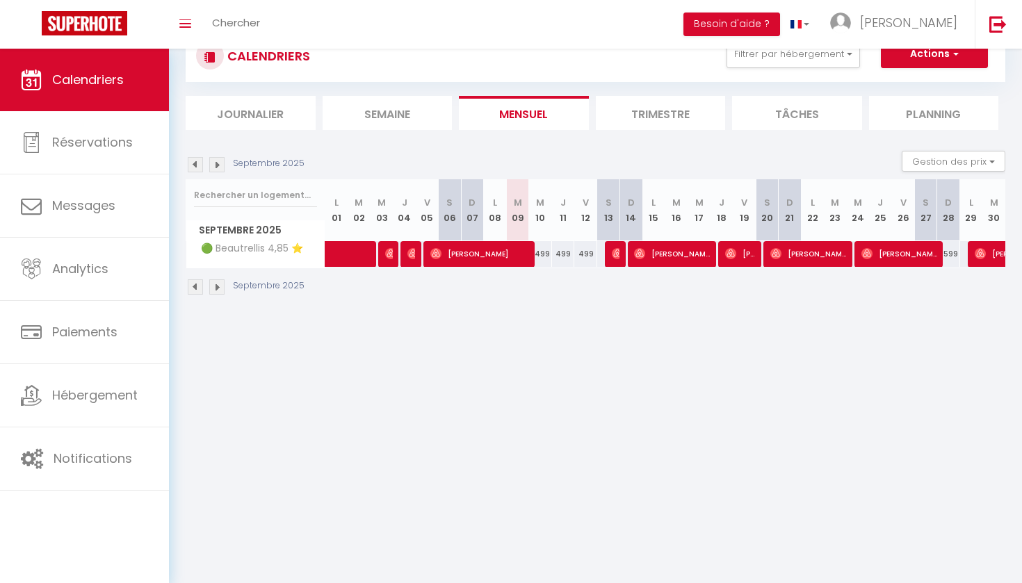
click at [616, 254] on img at bounding box center [617, 253] width 11 height 11
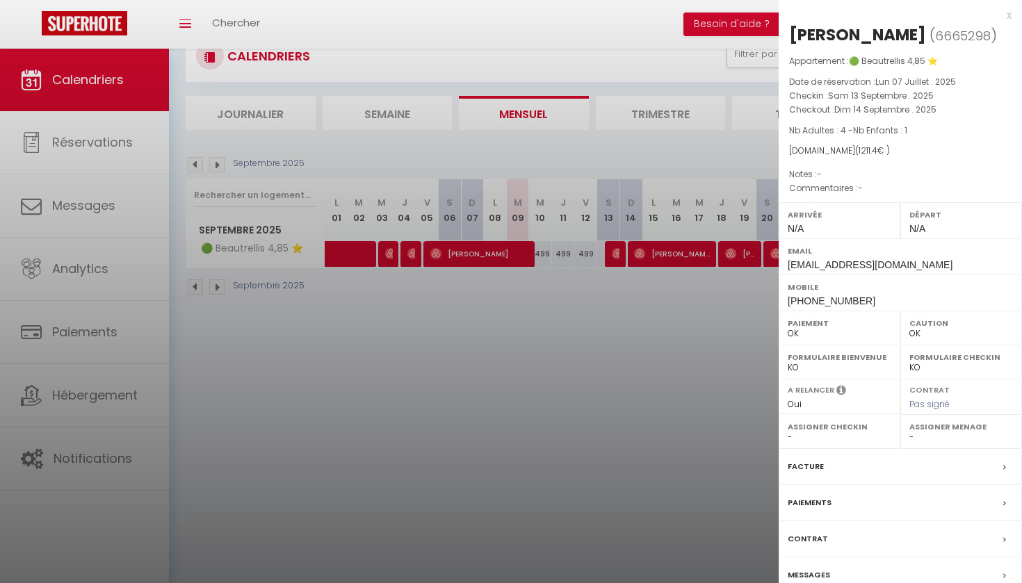
click at [640, 347] on div at bounding box center [511, 291] width 1022 height 583
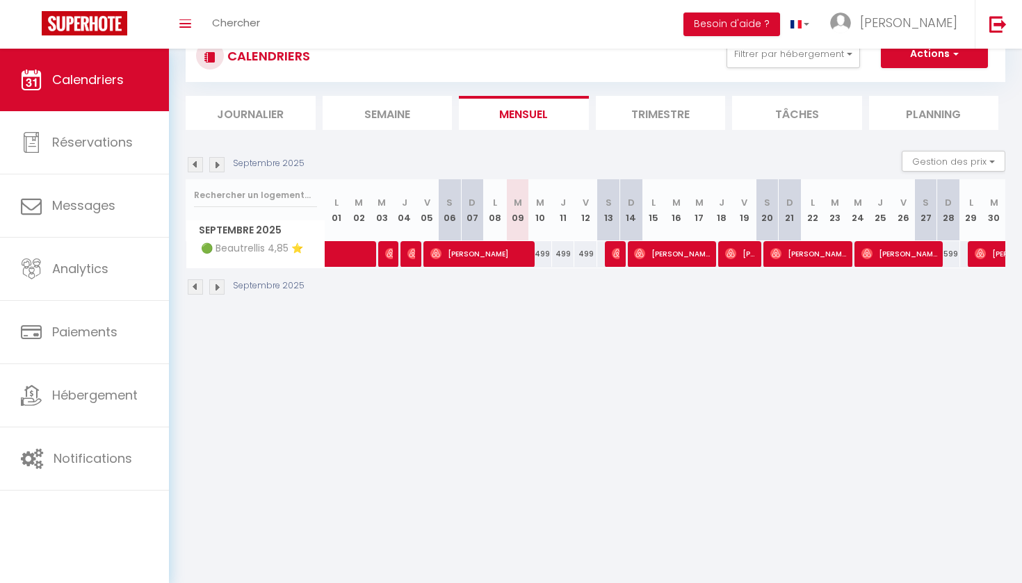
click at [651, 251] on span "[PERSON_NAME]" at bounding box center [672, 253] width 76 height 26
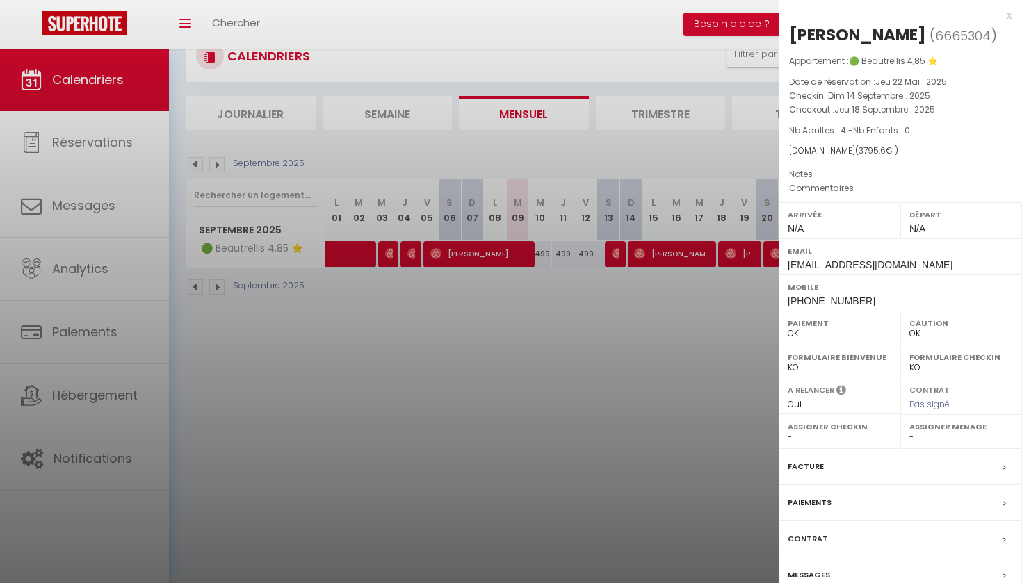
click at [612, 300] on div at bounding box center [511, 291] width 1022 height 583
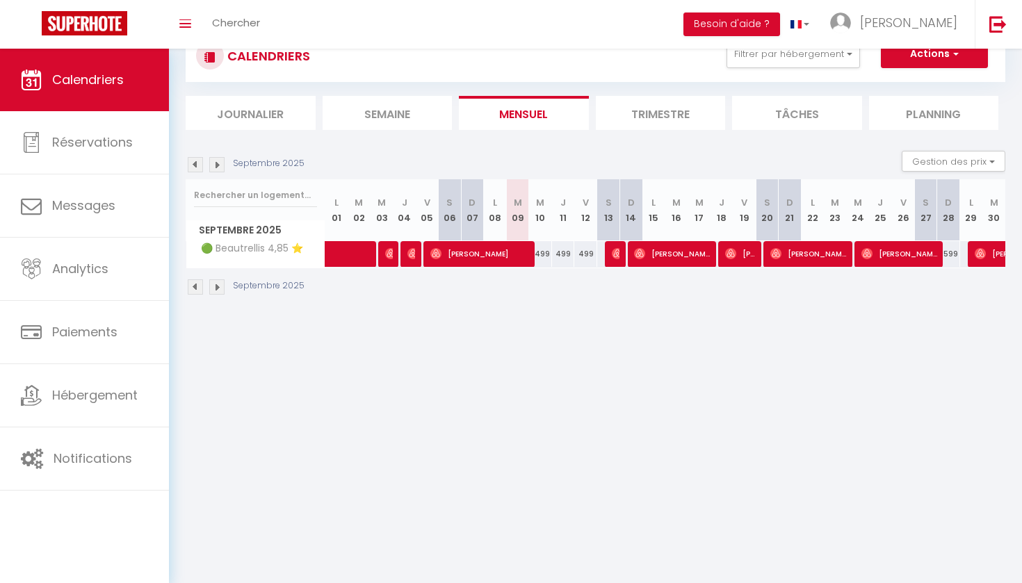
click at [611, 255] on div at bounding box center [616, 254] width 23 height 26
click at [616, 255] on img at bounding box center [617, 253] width 11 height 11
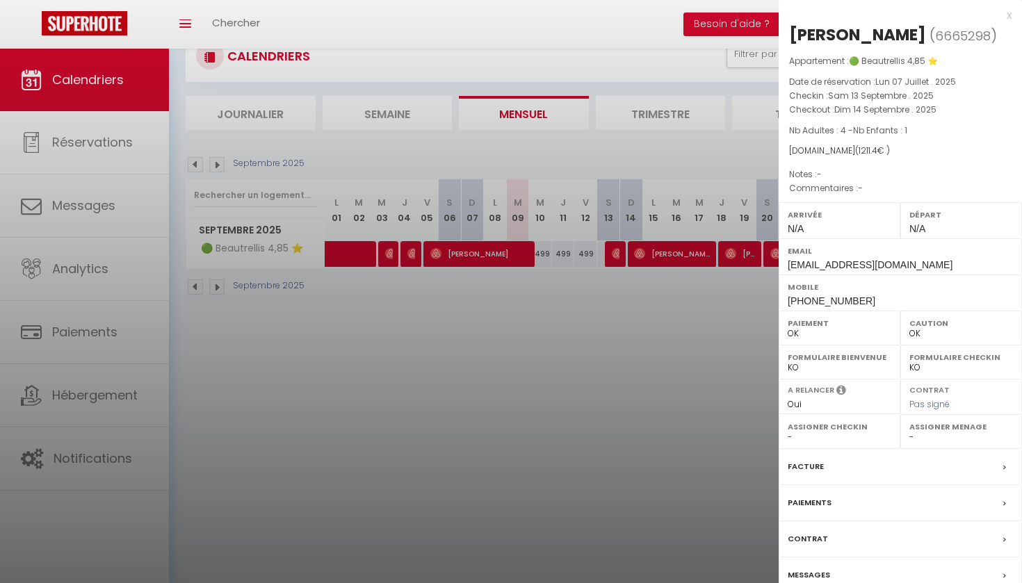
click at [648, 266] on div at bounding box center [511, 291] width 1022 height 583
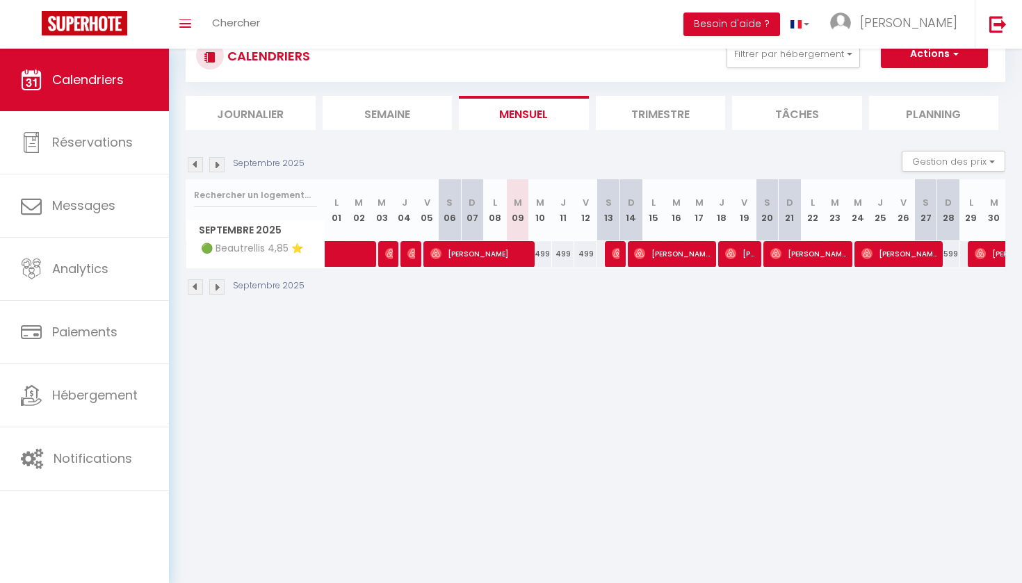
click at [656, 262] on span "[PERSON_NAME]" at bounding box center [672, 253] width 76 height 26
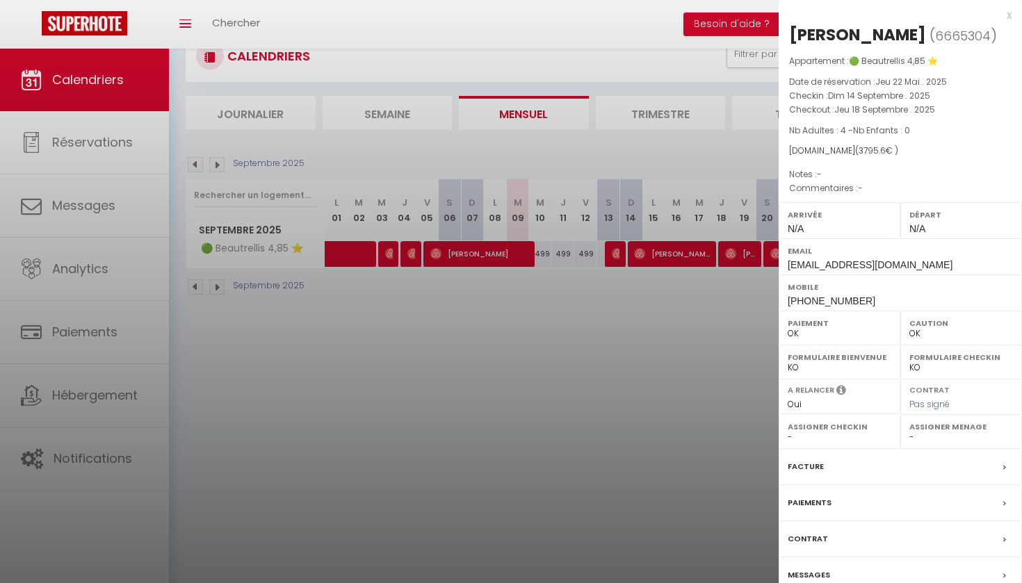
click at [639, 307] on div at bounding box center [511, 291] width 1022 height 583
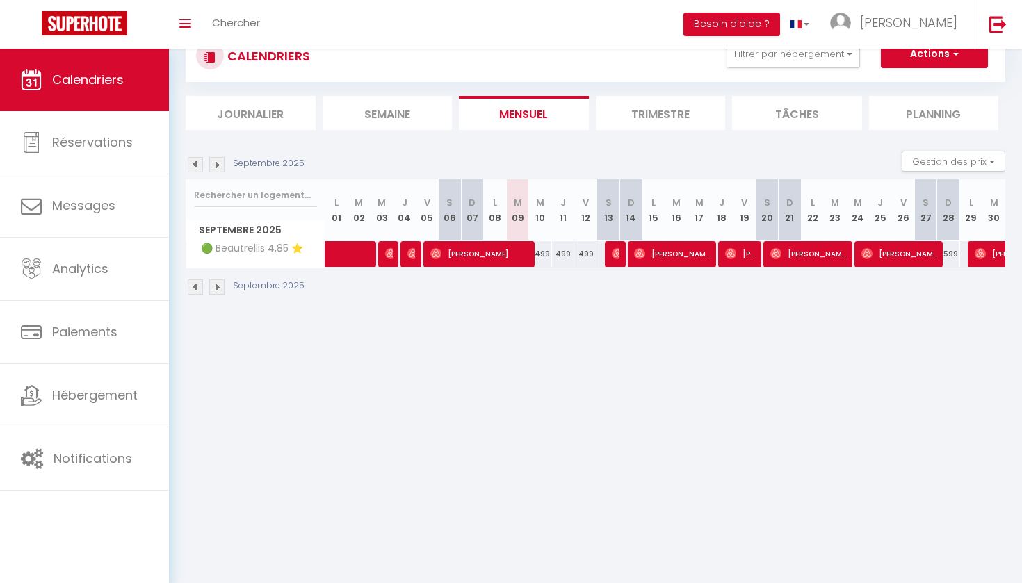
click at [621, 265] on div at bounding box center [614, 254] width 23 height 26
click at [616, 253] on img at bounding box center [617, 253] width 11 height 11
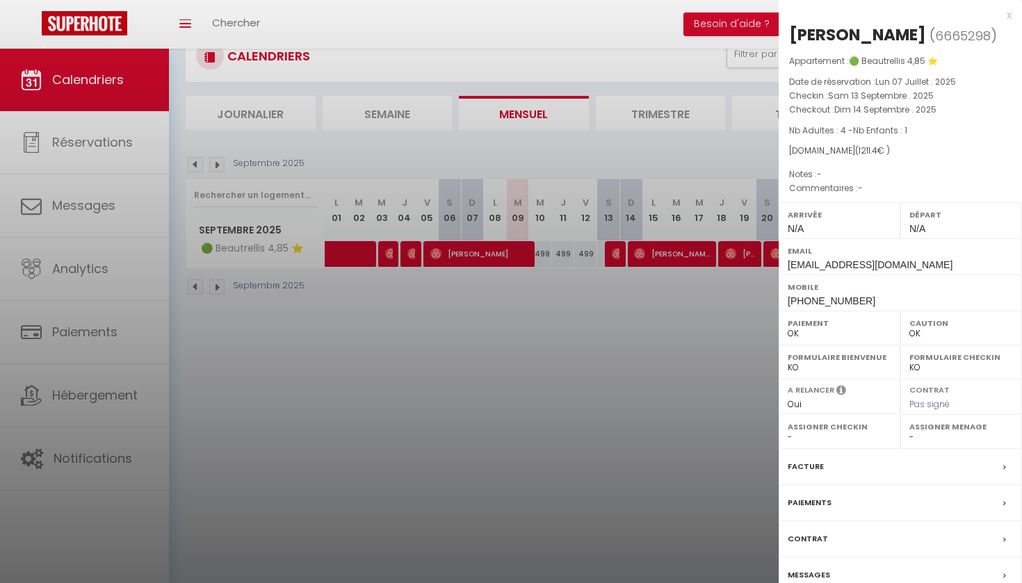
click at [748, 107] on div at bounding box center [511, 291] width 1022 height 583
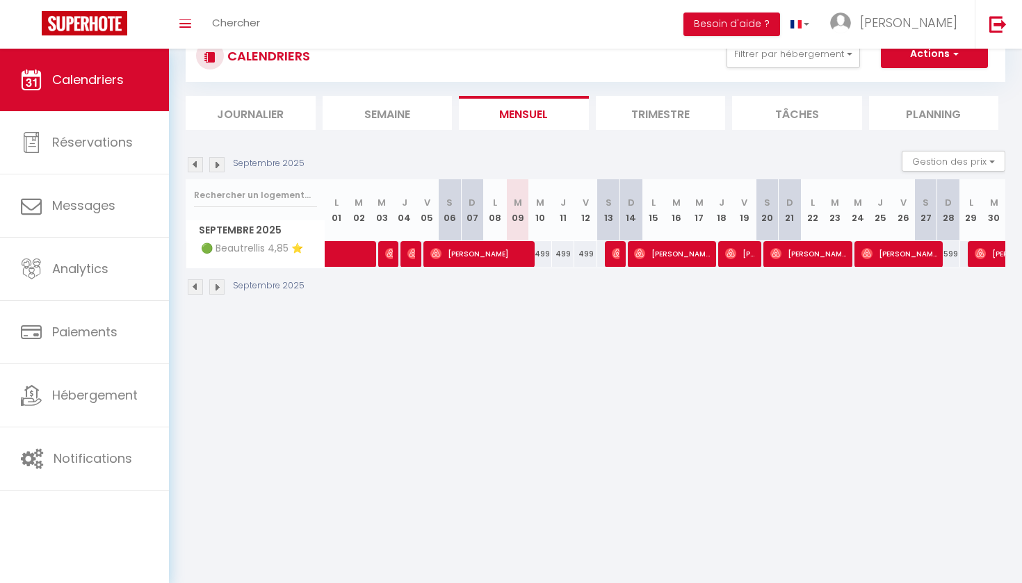
click at [610, 250] on div at bounding box center [616, 254] width 23 height 26
click at [613, 252] on img at bounding box center [617, 253] width 11 height 11
